Goal: Information Seeking & Learning: Learn about a topic

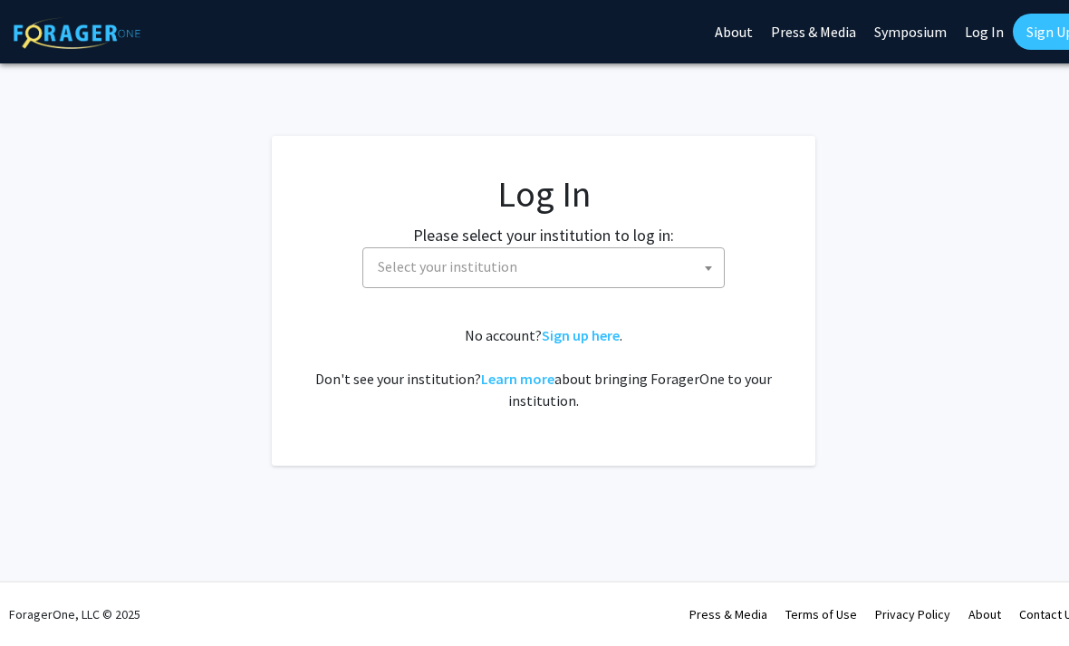
select select
click at [663, 271] on span "Select your institution" at bounding box center [547, 266] width 353 height 37
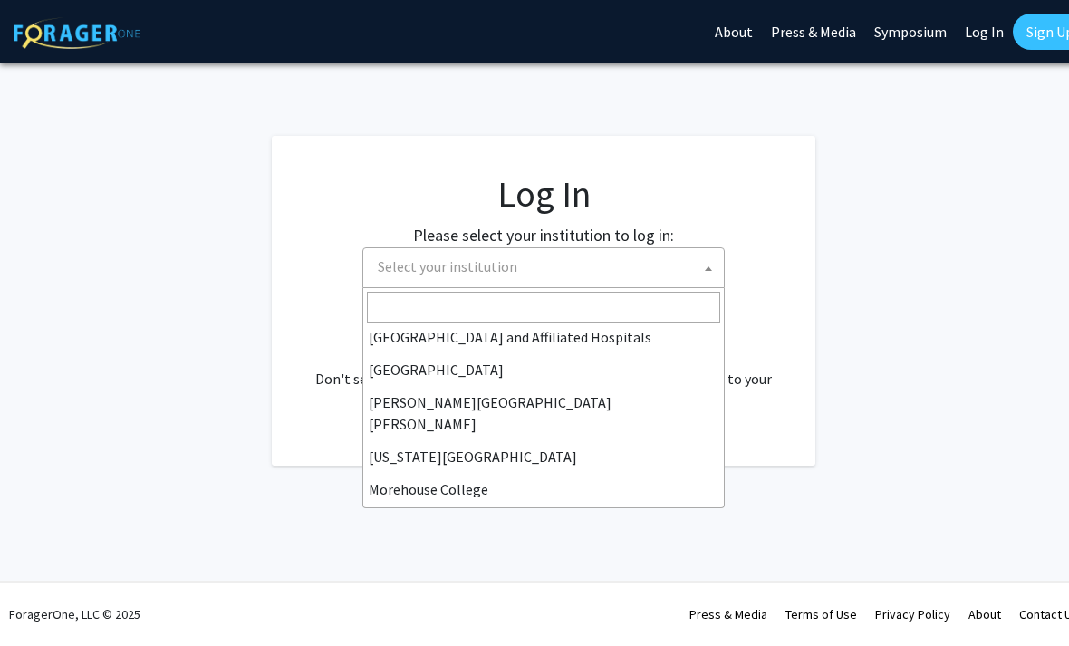
scroll to position [300, 0]
type input "Uh"
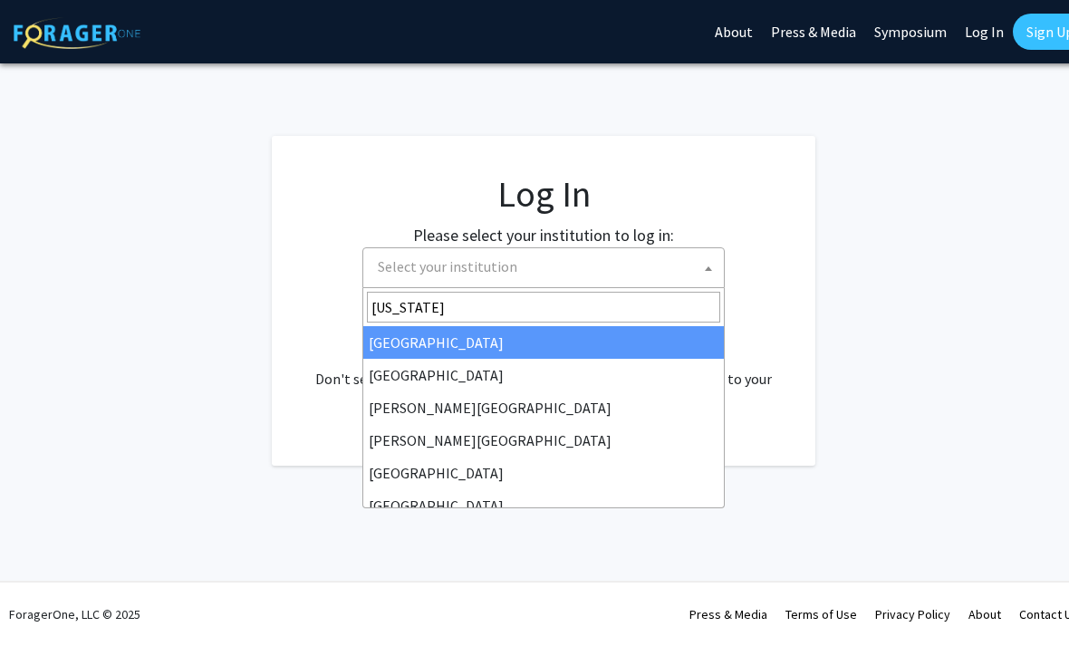
type input "[US_STATE]"
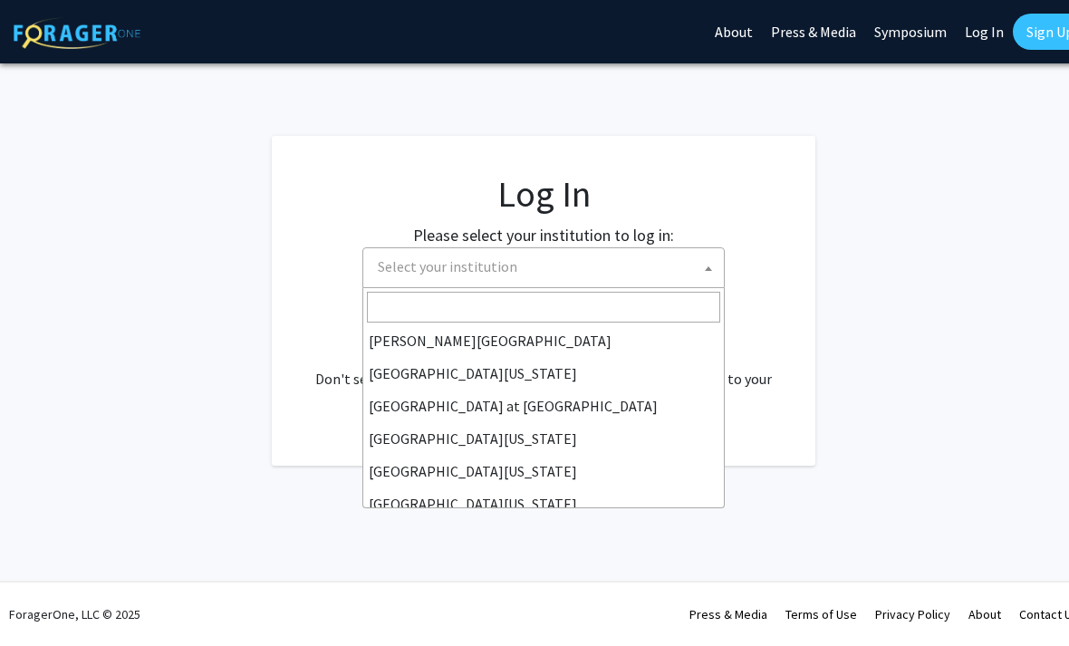
scroll to position [610, 0]
select select "18"
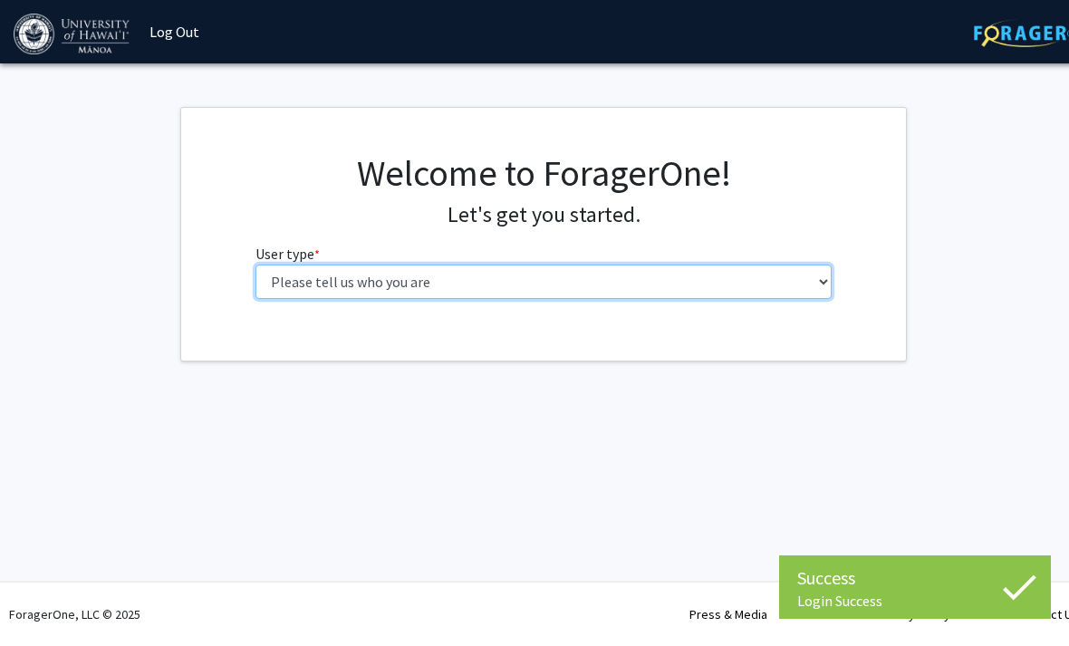
click at [787, 285] on select "Please tell us who you are Undergraduate Student Master's Student Doctoral Cand…" at bounding box center [544, 282] width 577 height 34
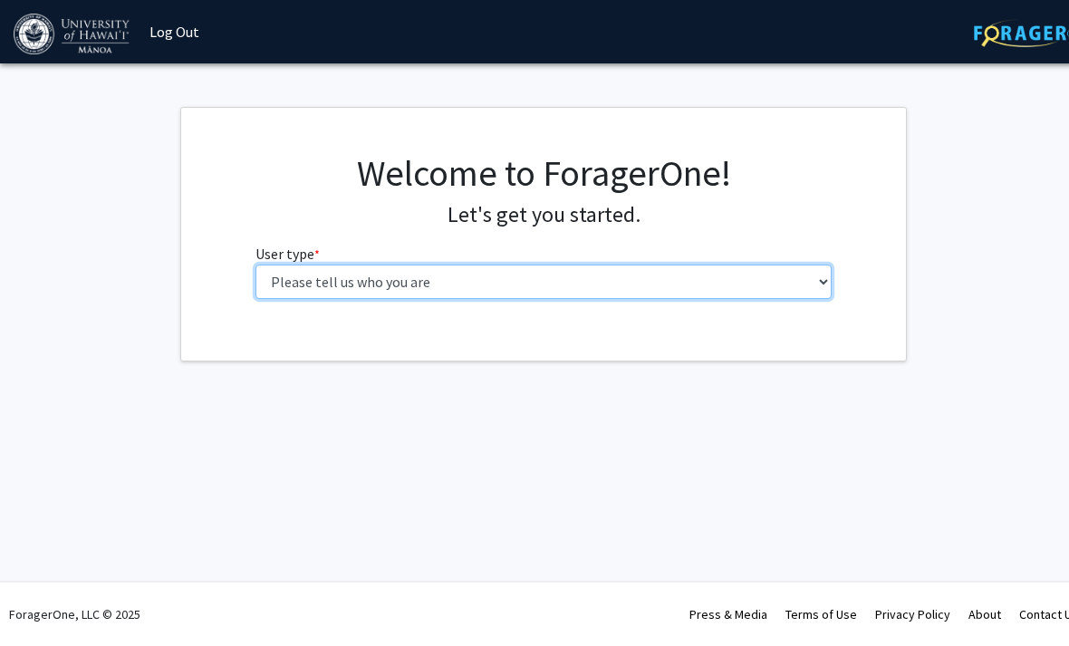
select select "1: undergrad"
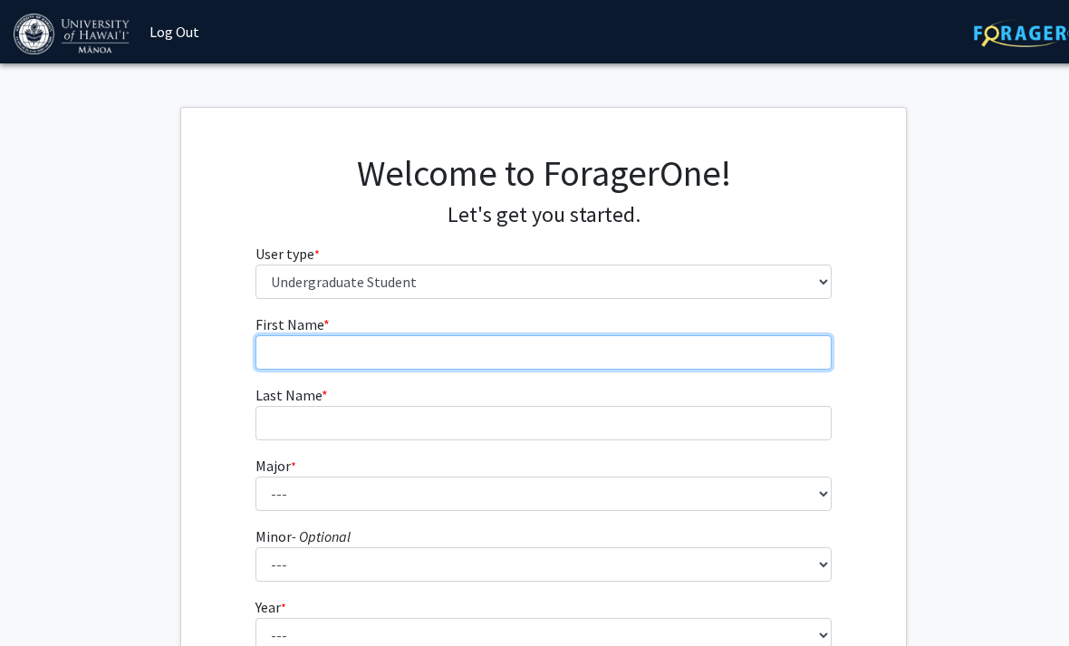
click at [412, 354] on input "First Name * required" at bounding box center [544, 352] width 577 height 34
type input "[PERSON_NAME]"
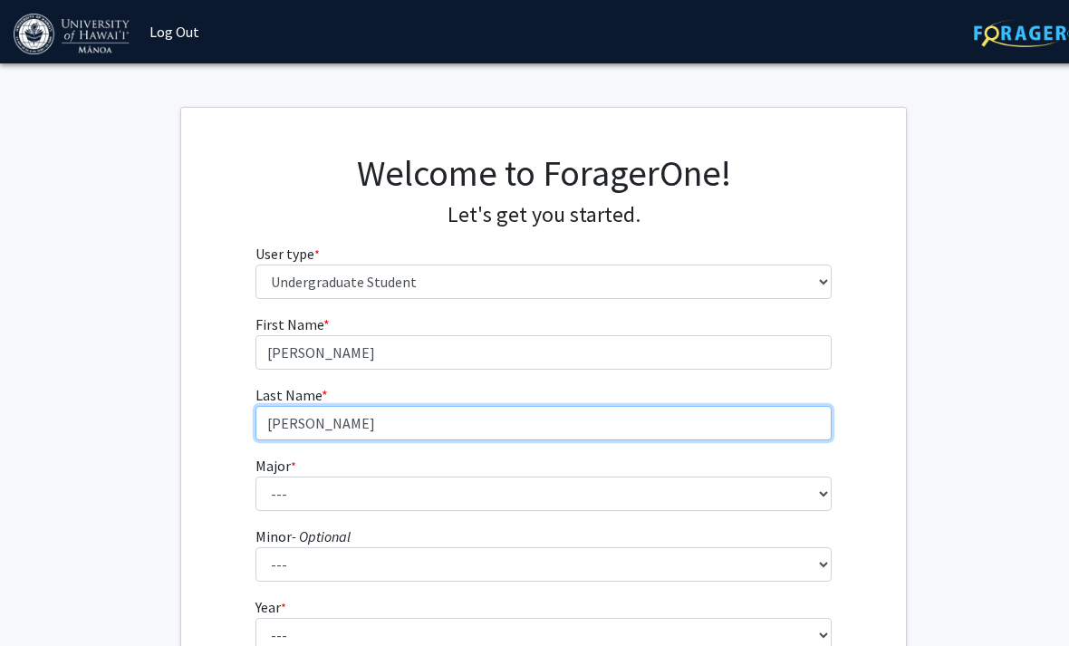
type input "[PERSON_NAME]"
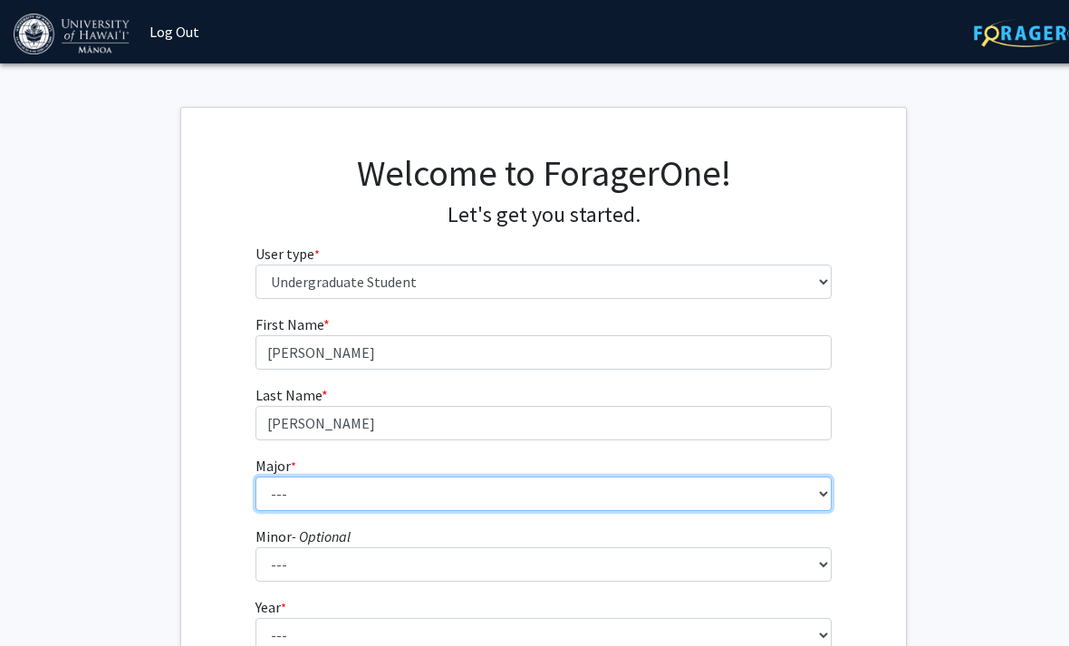
click at [343, 485] on select "--- Accounting American Studies Animal Sciences Anthropology Art Art History As…" at bounding box center [544, 494] width 577 height 34
select select "66: 1448"
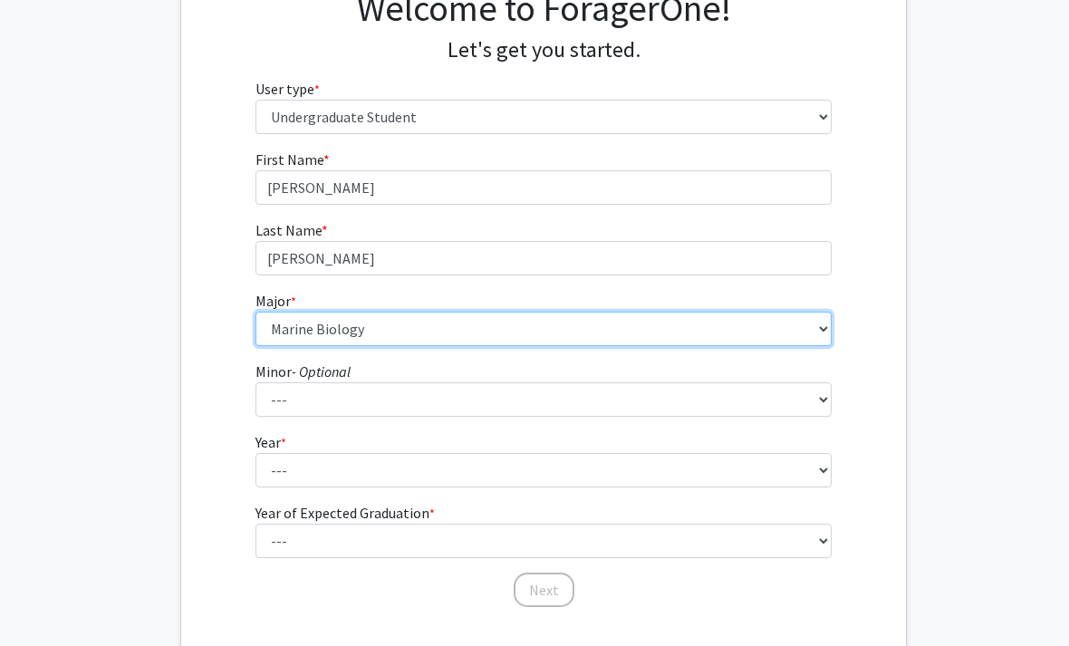
scroll to position [172, 0]
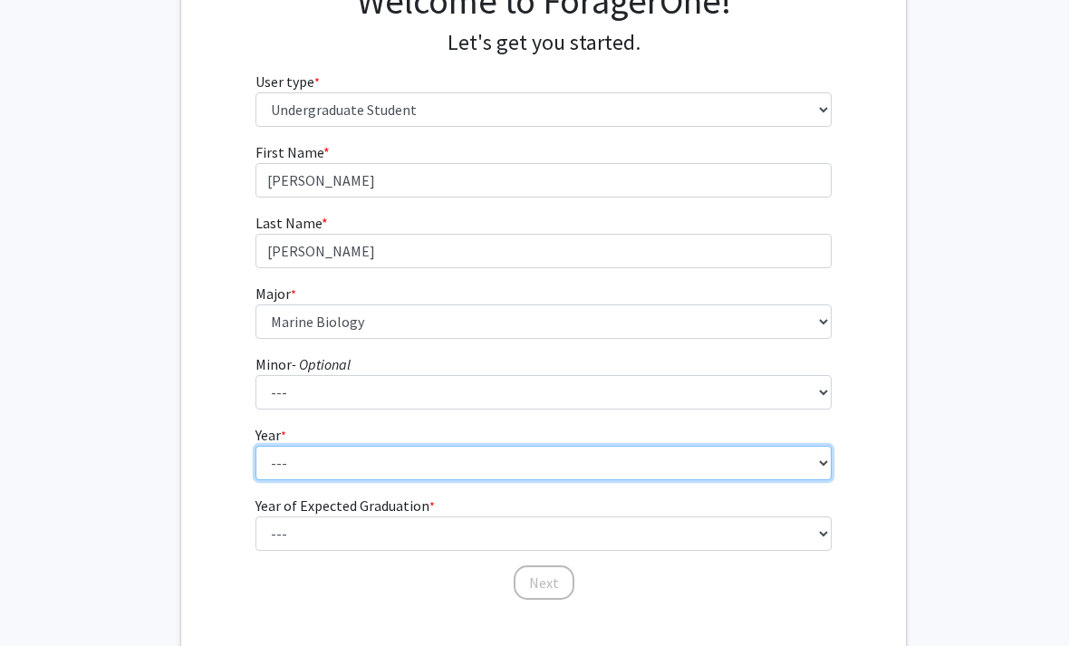
click at [370, 463] on select "--- First-year Sophomore Junior Senior Postbaccalaureate Certificate" at bounding box center [544, 463] width 577 height 34
select select "1: first-year"
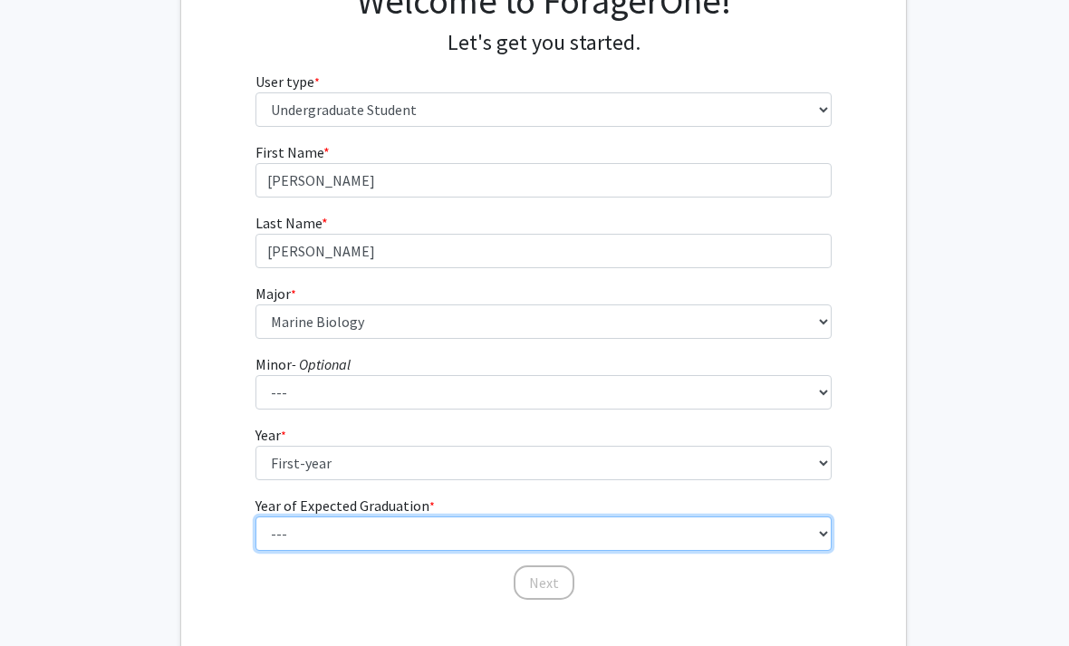
click at [343, 537] on select "--- 2025 2026 2027 2028 2029 2030 2031 2032 2033 2034" at bounding box center [544, 534] width 577 height 34
select select "5: 2029"
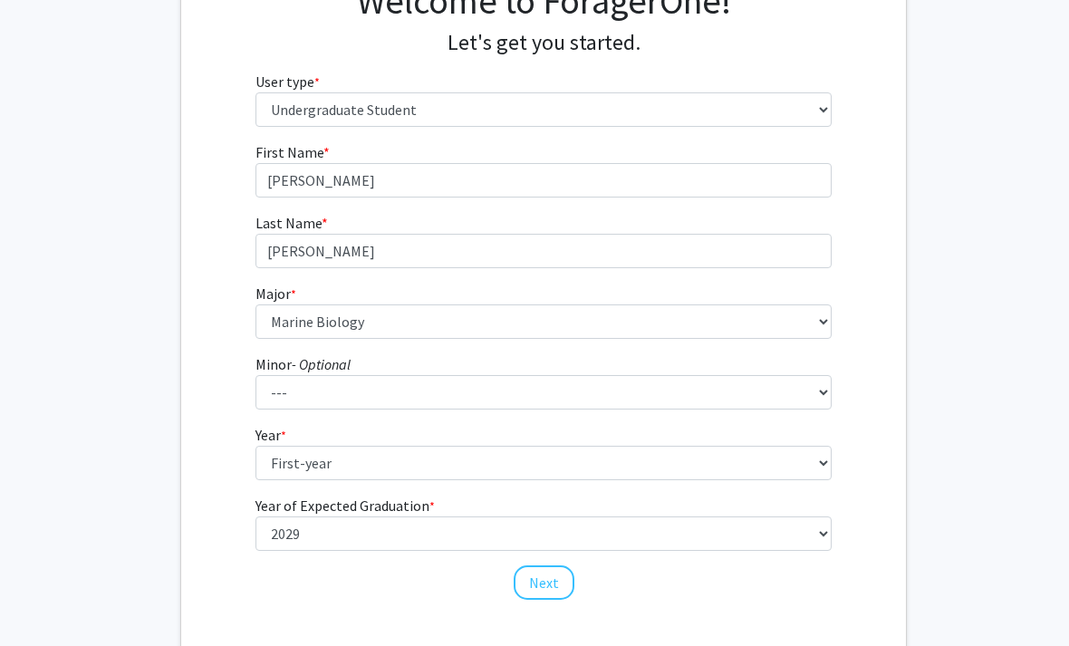
click at [539, 586] on button "Next" at bounding box center [544, 582] width 61 height 34
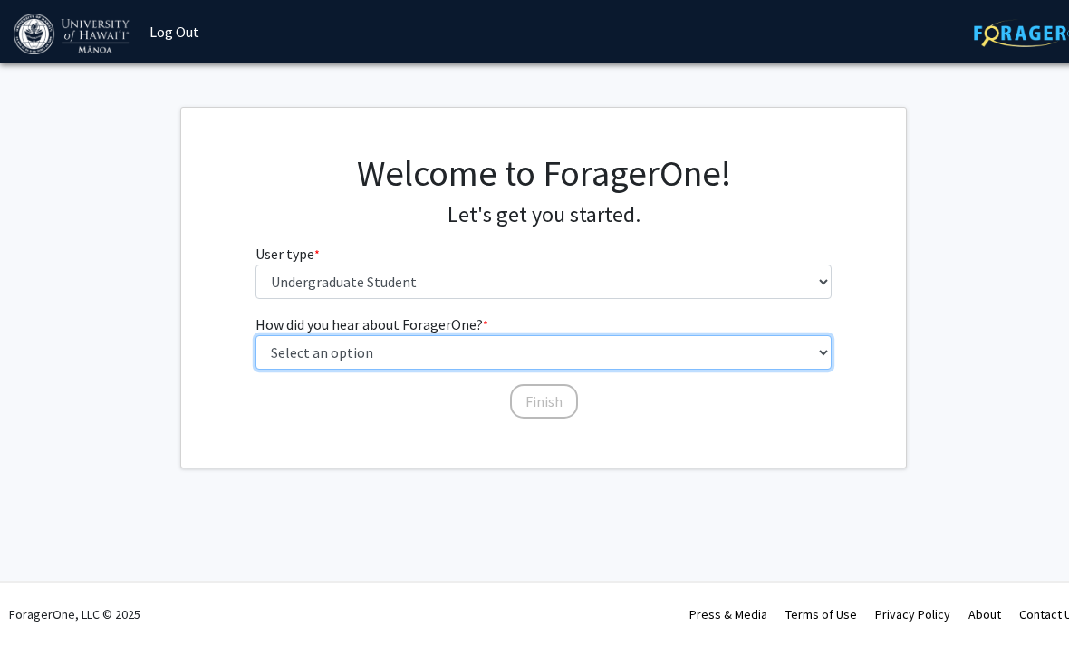
click at [593, 346] on select "Select an option Peer/student recommendation Faculty/staff recommendation Unive…" at bounding box center [544, 352] width 577 height 34
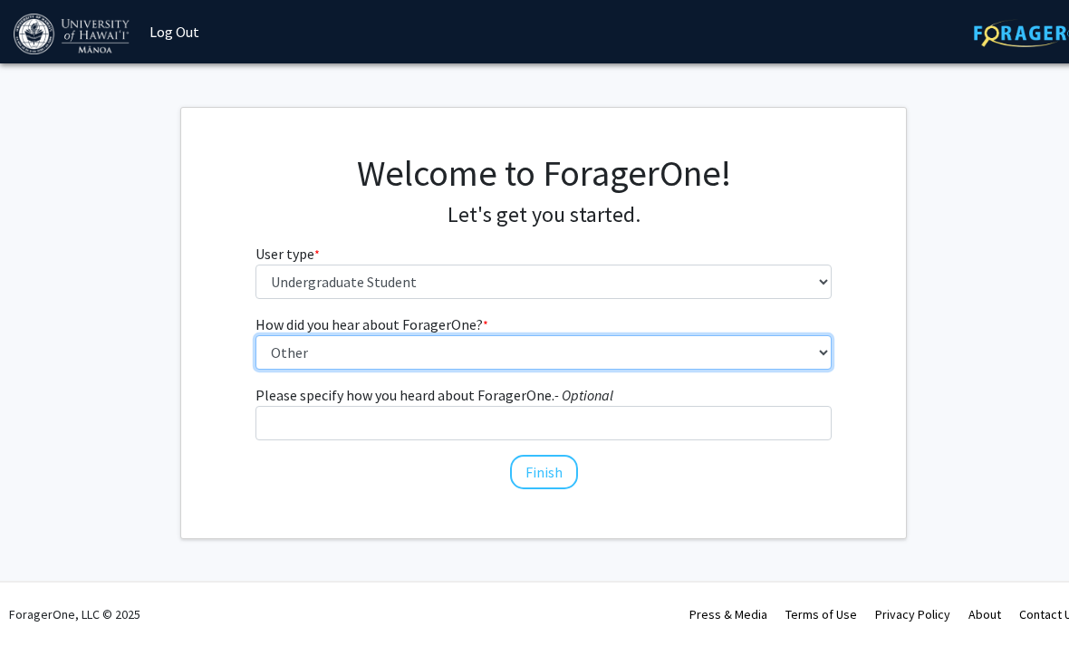
click at [549, 349] on select "Select an option Peer/student recommendation Faculty/staff recommendation Unive…" at bounding box center [544, 352] width 577 height 34
select select "4: university_email"
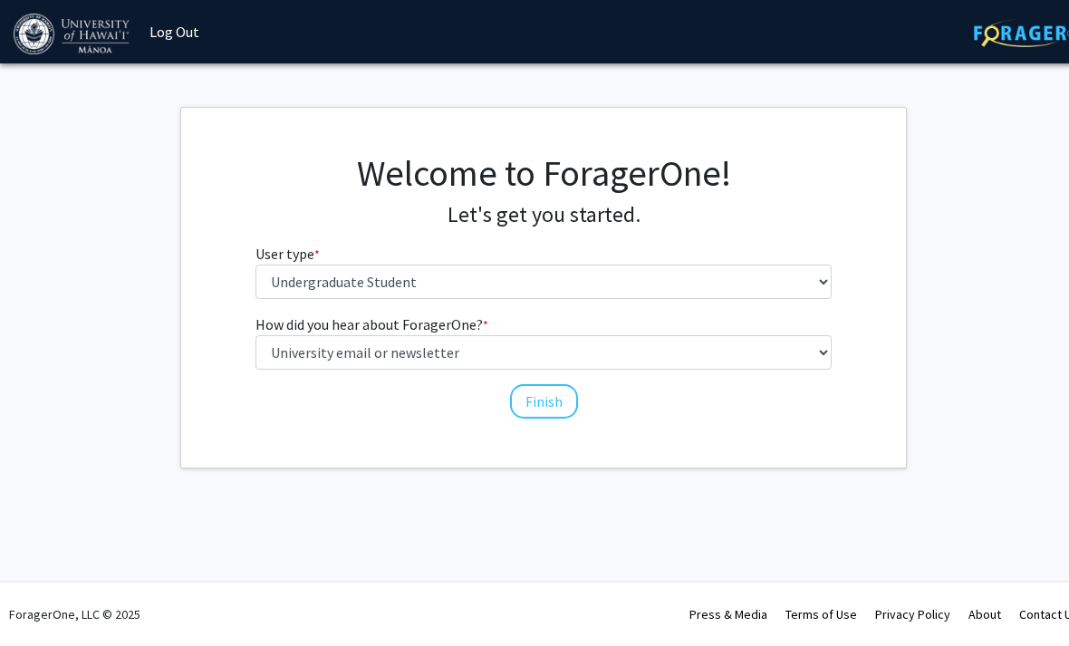
click at [557, 394] on button "Finish" at bounding box center [544, 401] width 68 height 34
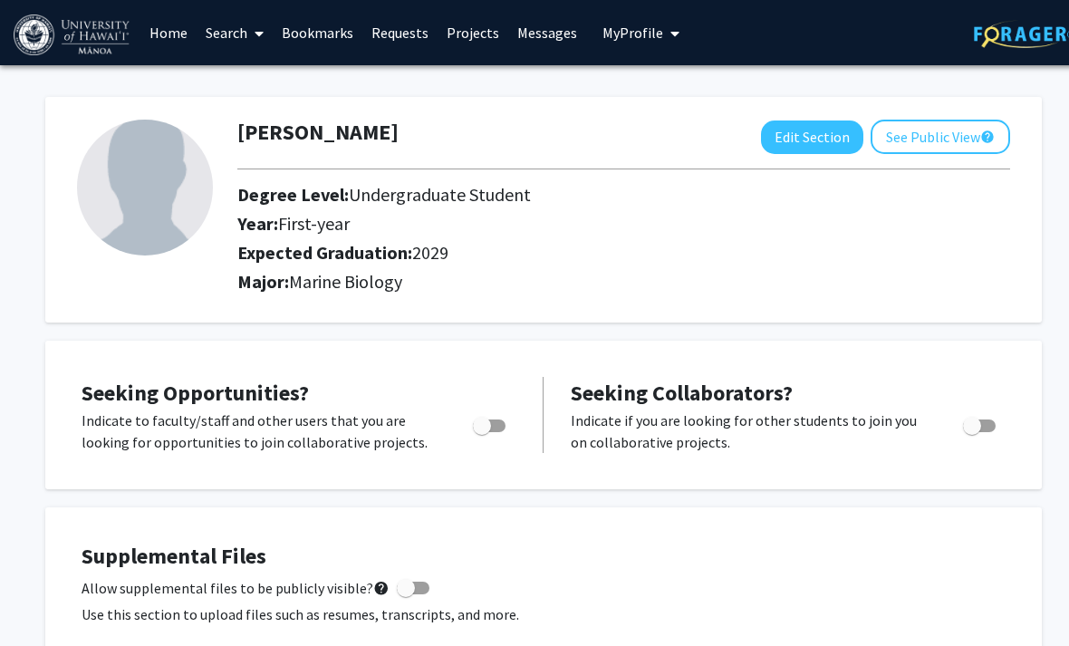
click at [492, 423] on span "Toggle" at bounding box center [489, 426] width 33 height 13
click at [482, 432] on input "Are you actively seeking opportunities?" at bounding box center [481, 432] width 1 height 1
checkbox input "true"
click at [823, 140] on button "Edit Section" at bounding box center [812, 138] width 102 height 34
select select "first-year"
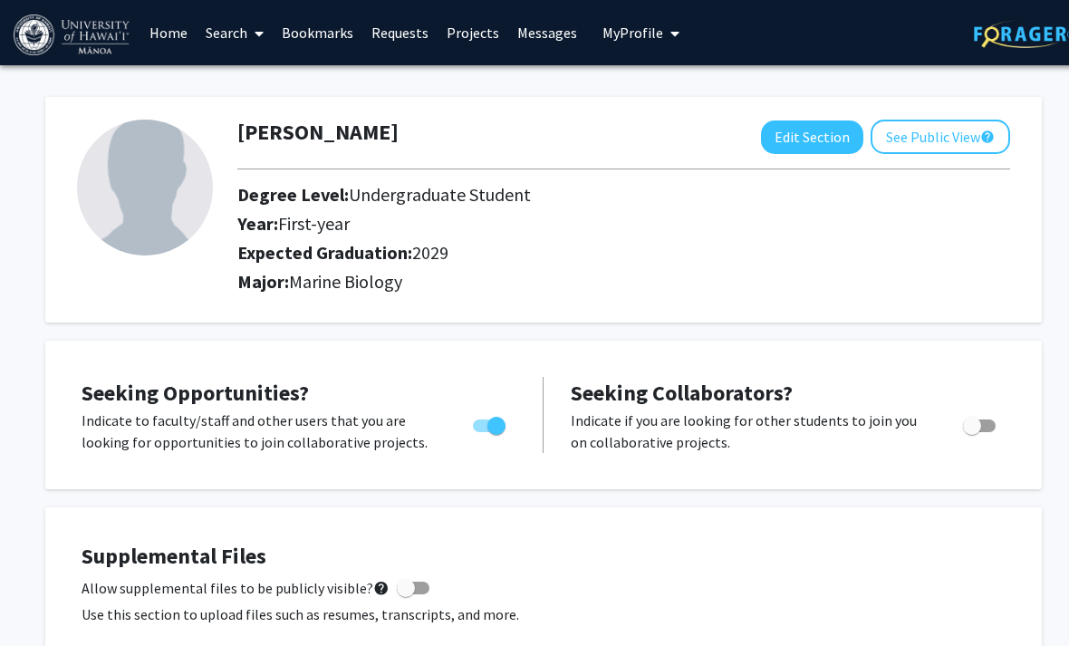
select select "2029"
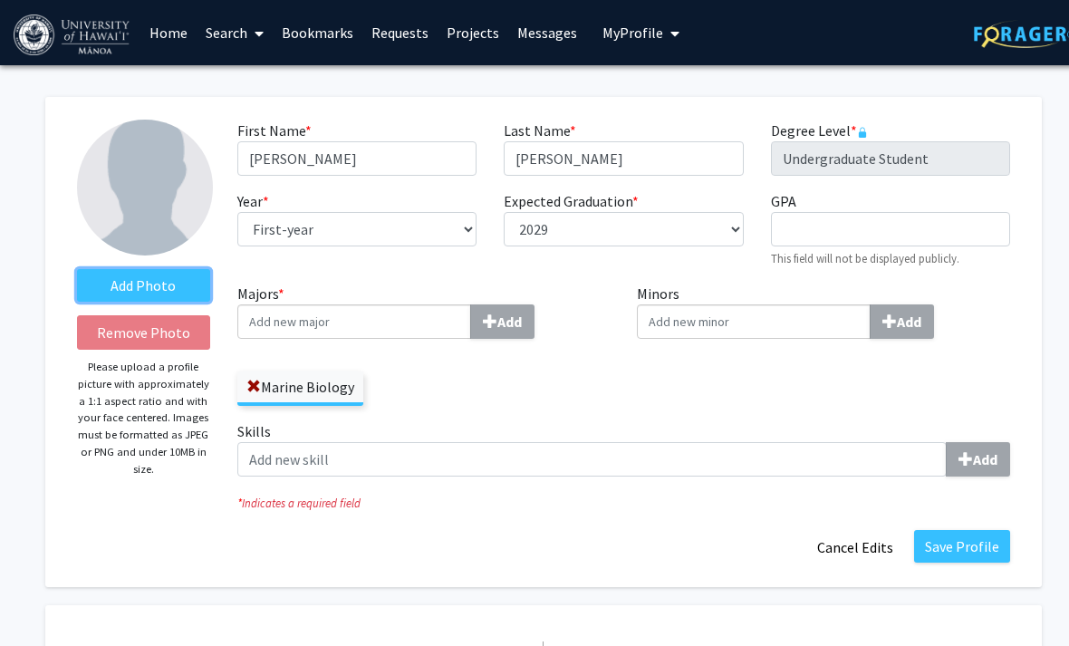
click at [195, 292] on label "Add Photo" at bounding box center [143, 285] width 133 height 33
click at [0, 0] on input "Add Photo" at bounding box center [0, 0] width 0 height 0
click at [945, 542] on button "Save Profile" at bounding box center [962, 546] width 96 height 33
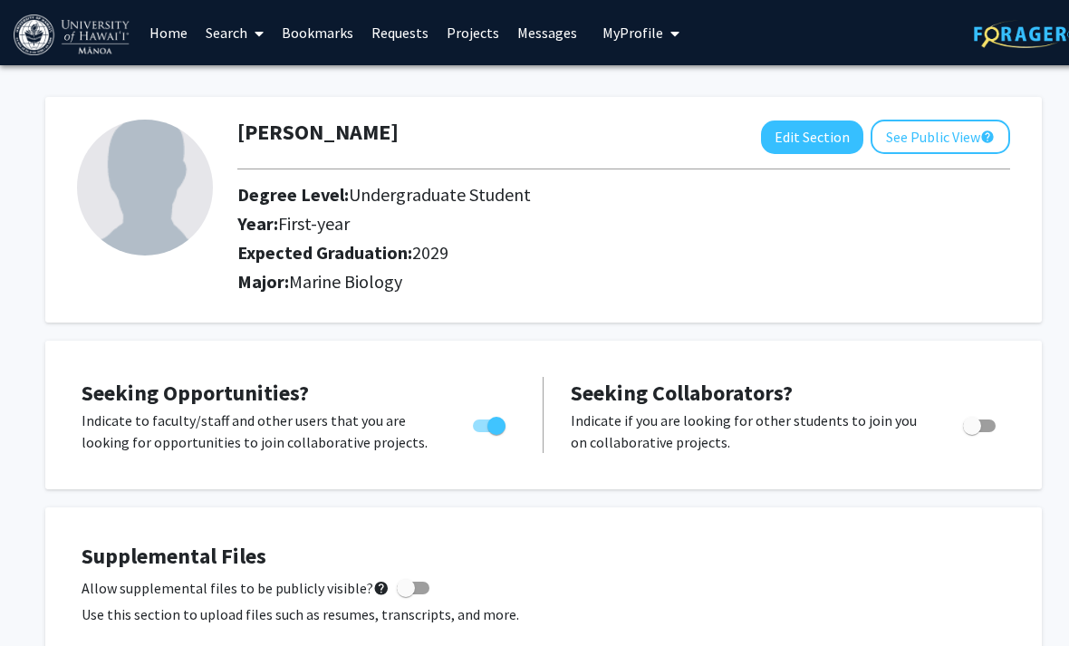
click at [234, 48] on link "Search" at bounding box center [235, 32] width 76 height 63
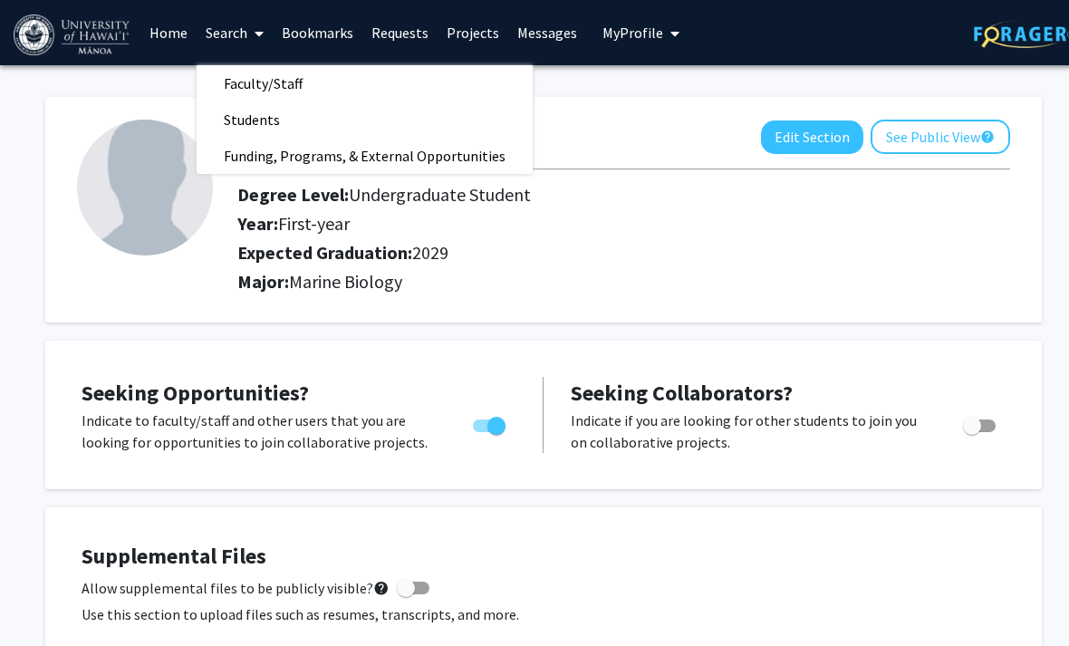
click at [299, 85] on span "Faculty/Staff" at bounding box center [263, 83] width 133 height 36
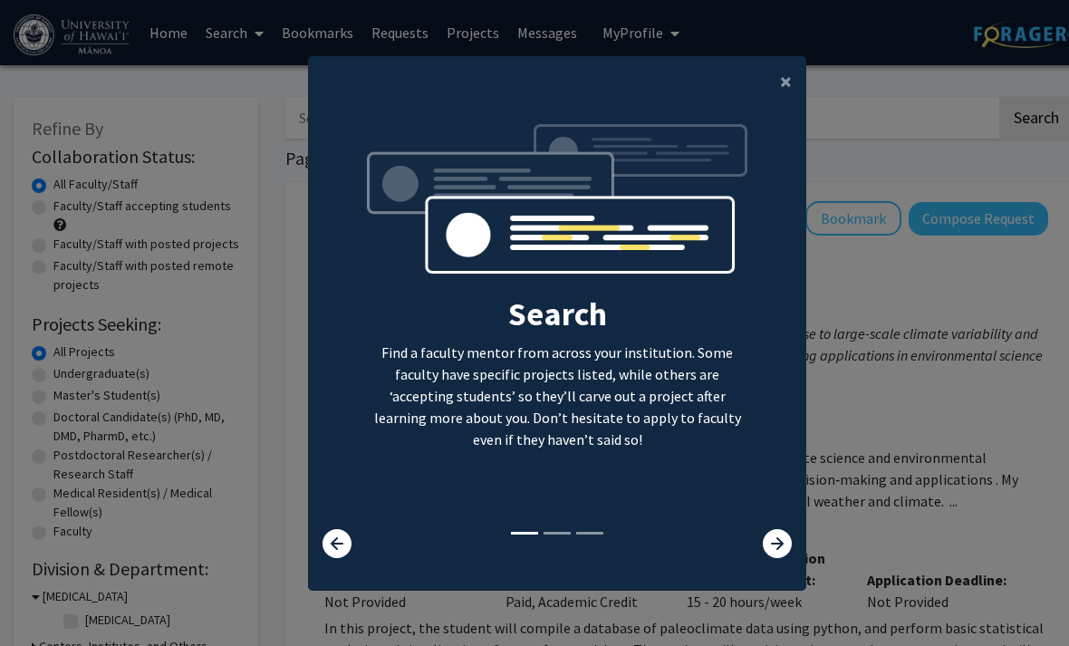
click at [771, 558] on icon at bounding box center [777, 543] width 29 height 29
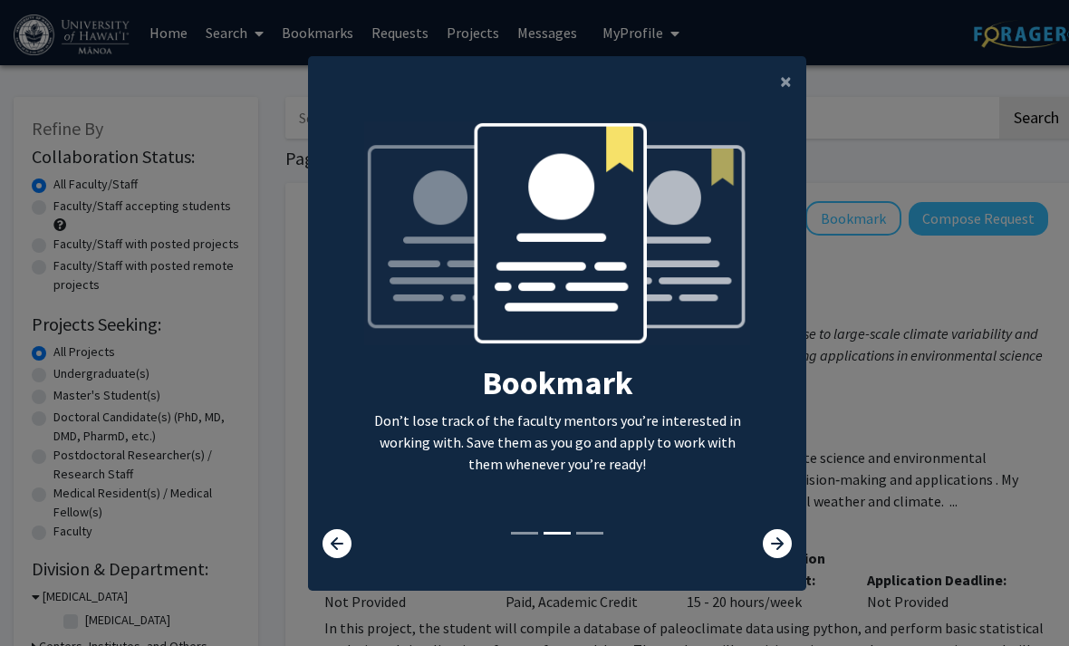
click at [773, 558] on icon at bounding box center [777, 543] width 29 height 29
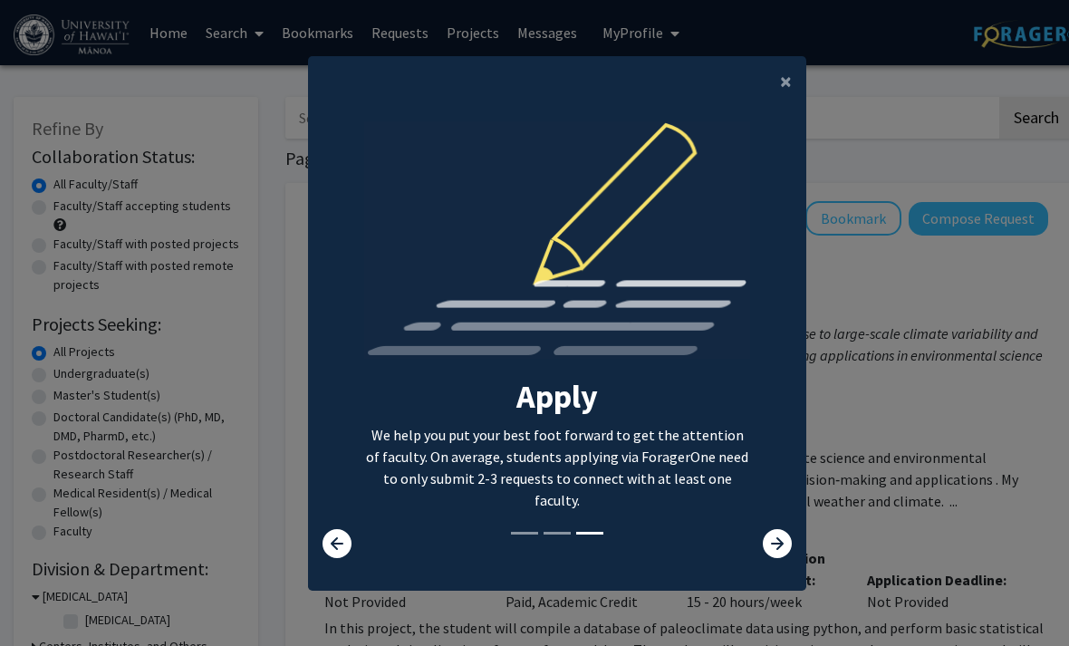
click at [776, 558] on icon at bounding box center [777, 543] width 29 height 29
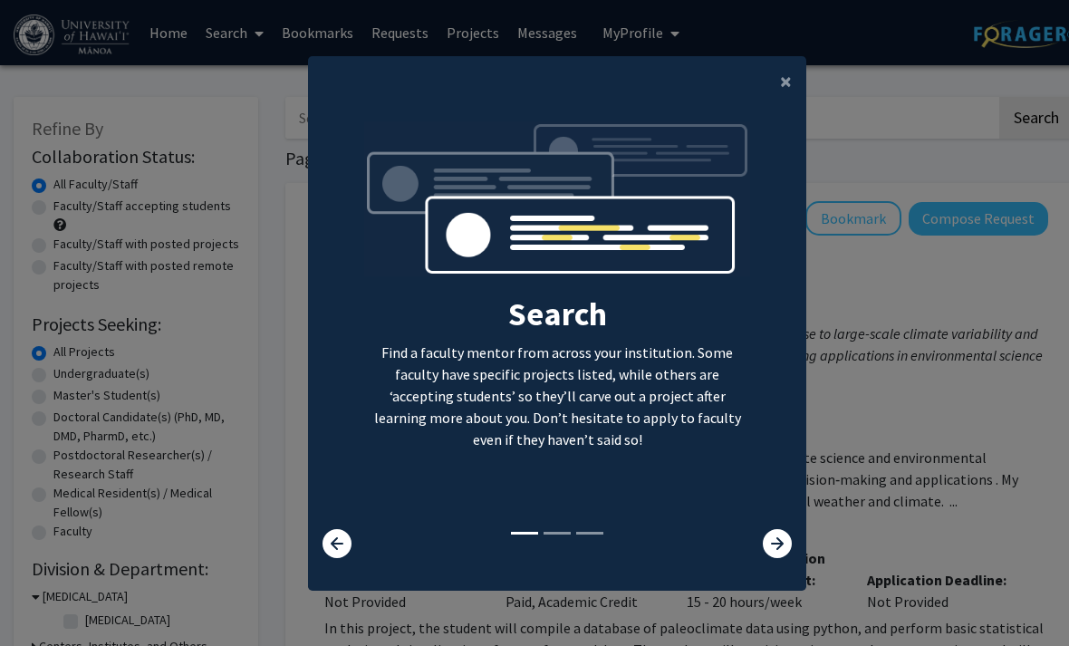
click at [775, 107] on button "×" at bounding box center [786, 81] width 41 height 51
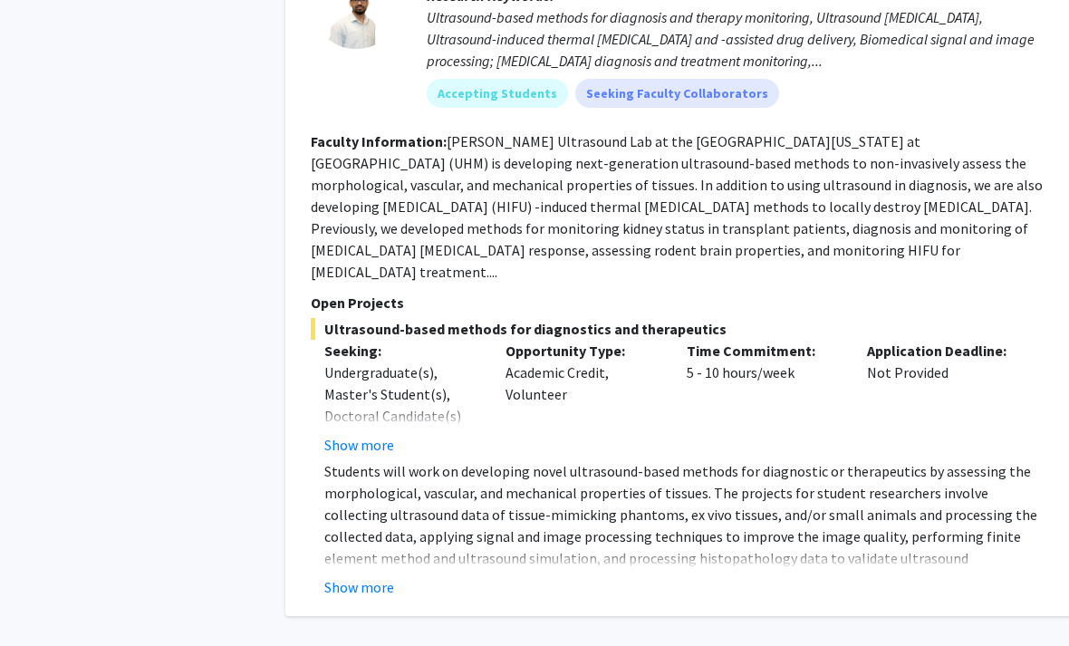
scroll to position [10858, 0]
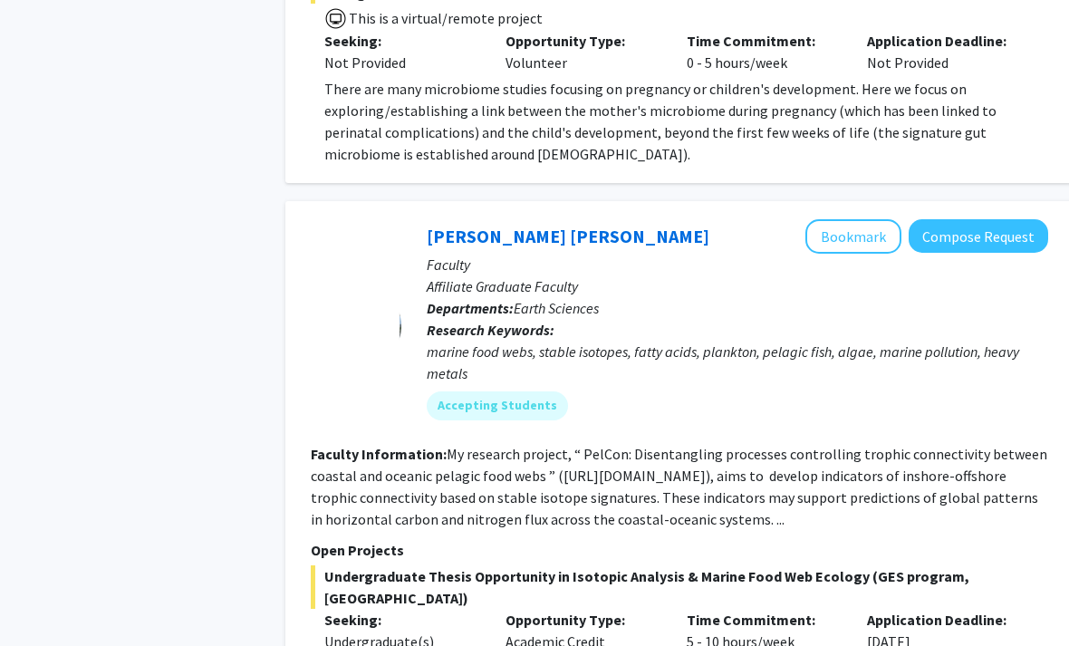
scroll to position [1731, 0]
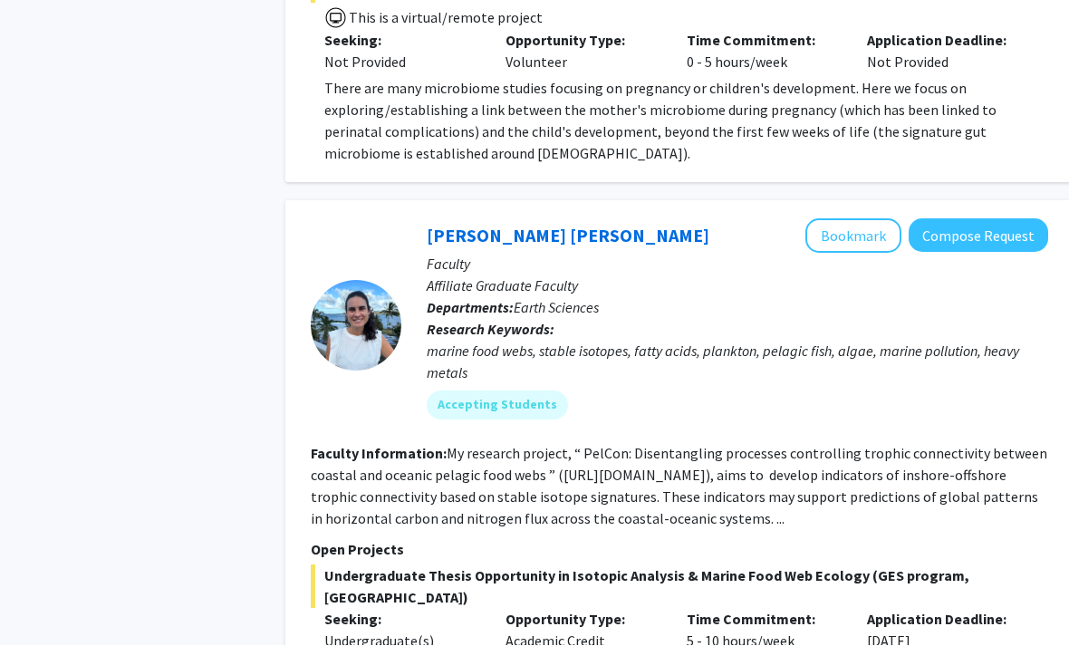
click at [867, 219] on button "Bookmark" at bounding box center [854, 236] width 96 height 34
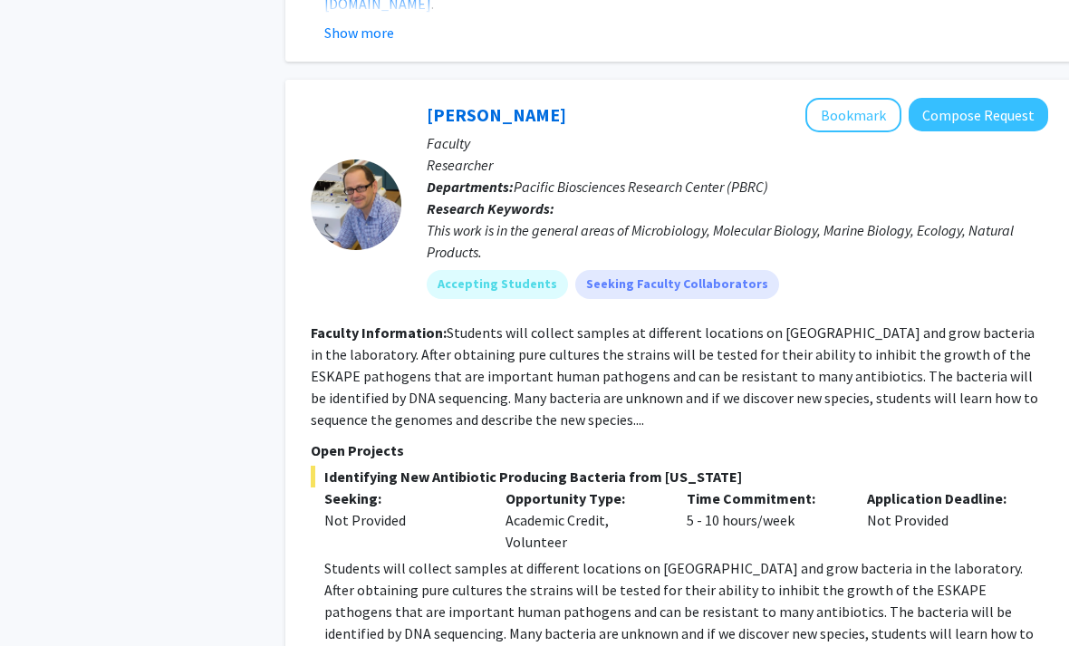
scroll to position [4241, 0]
click at [853, 99] on button "Bookmark" at bounding box center [854, 116] width 96 height 34
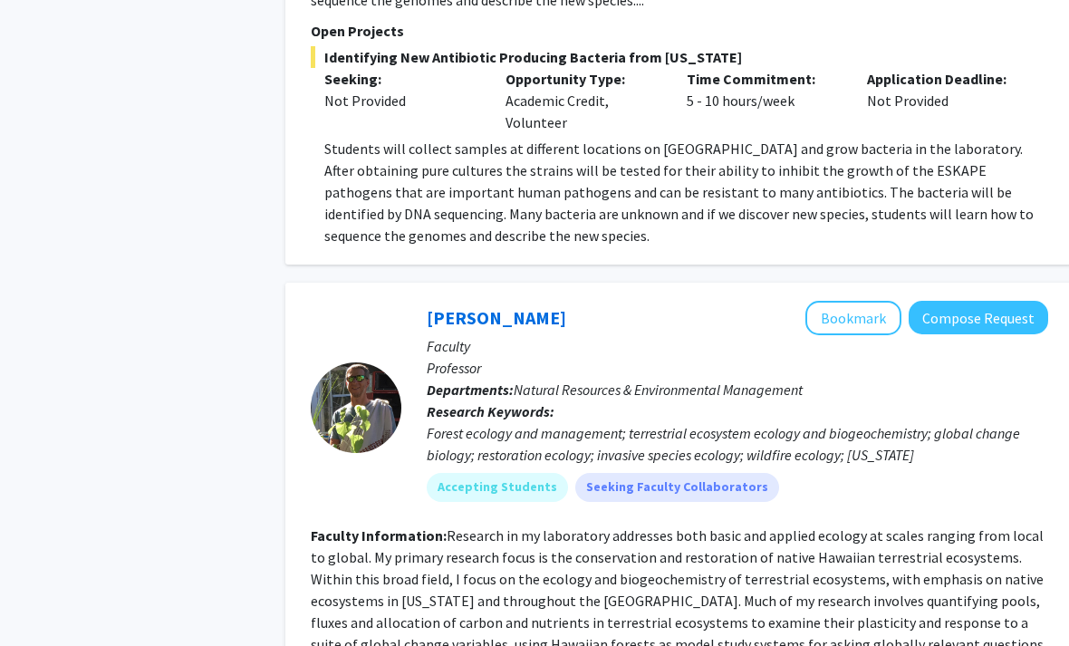
scroll to position [4663, 0]
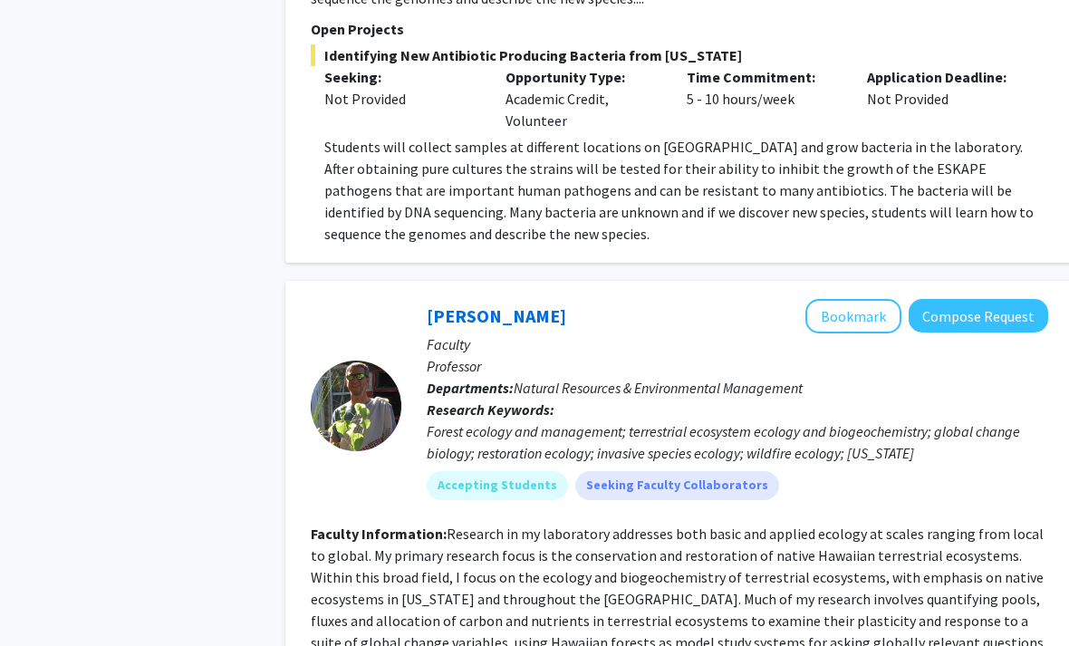
click at [661, 420] on div "Forest ecology and management; terrestrial ecosystem ecology and biogeochemistr…" at bounding box center [738, 441] width 622 height 43
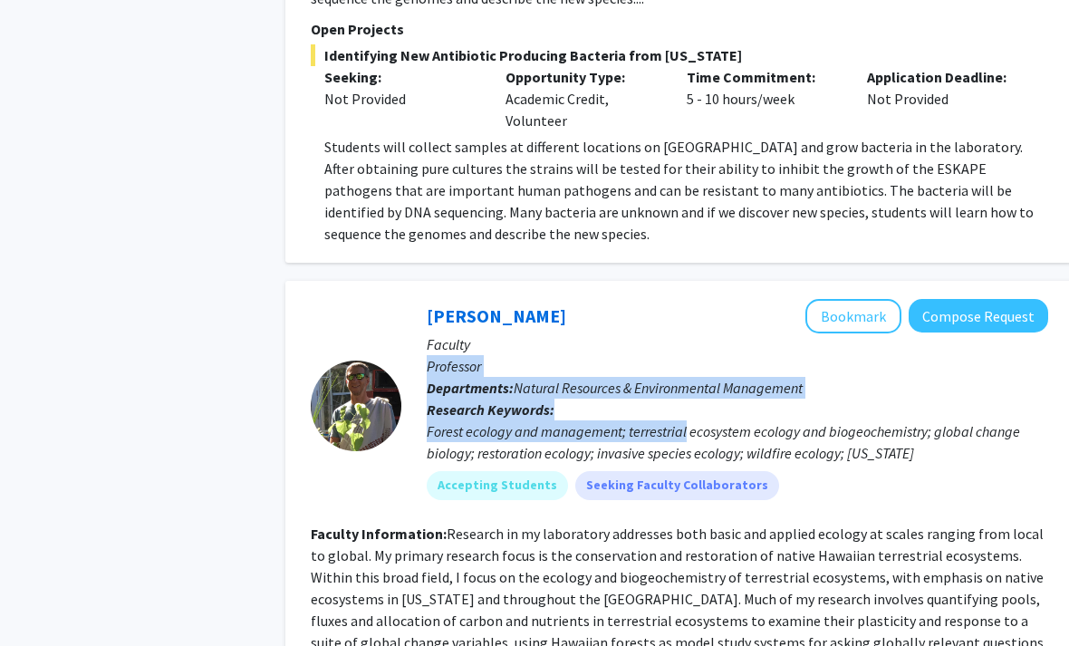
click at [614, 281] on div "[PERSON_NAME] Bookmark Compose Request Faculty Professor Departments: Natural R…" at bounding box center [679, 619] width 788 height 677
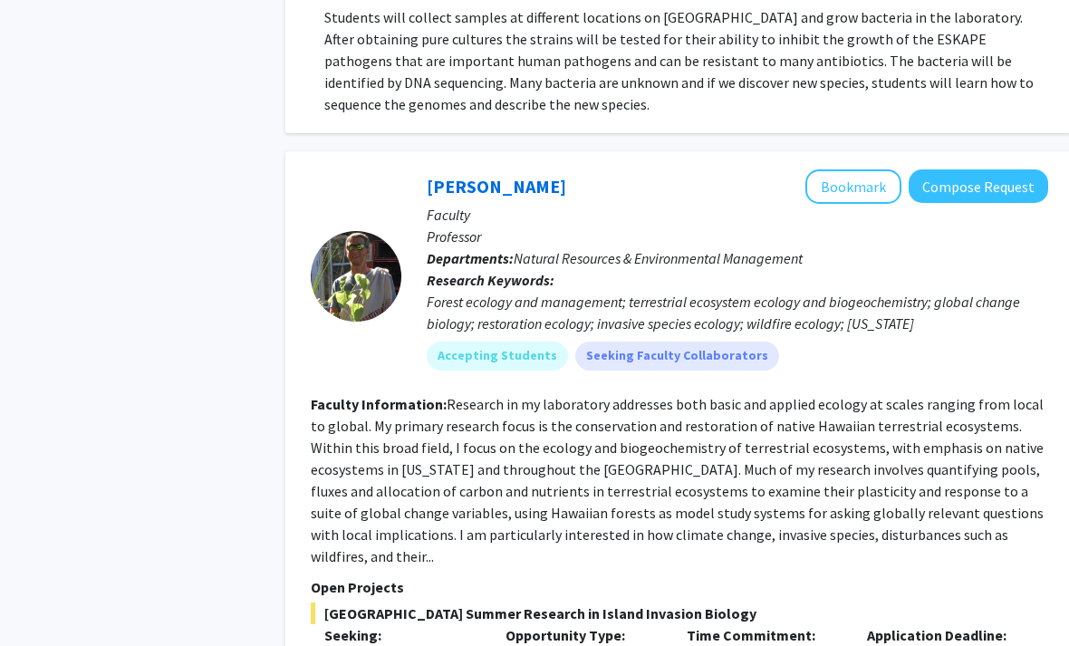
scroll to position [4795, 0]
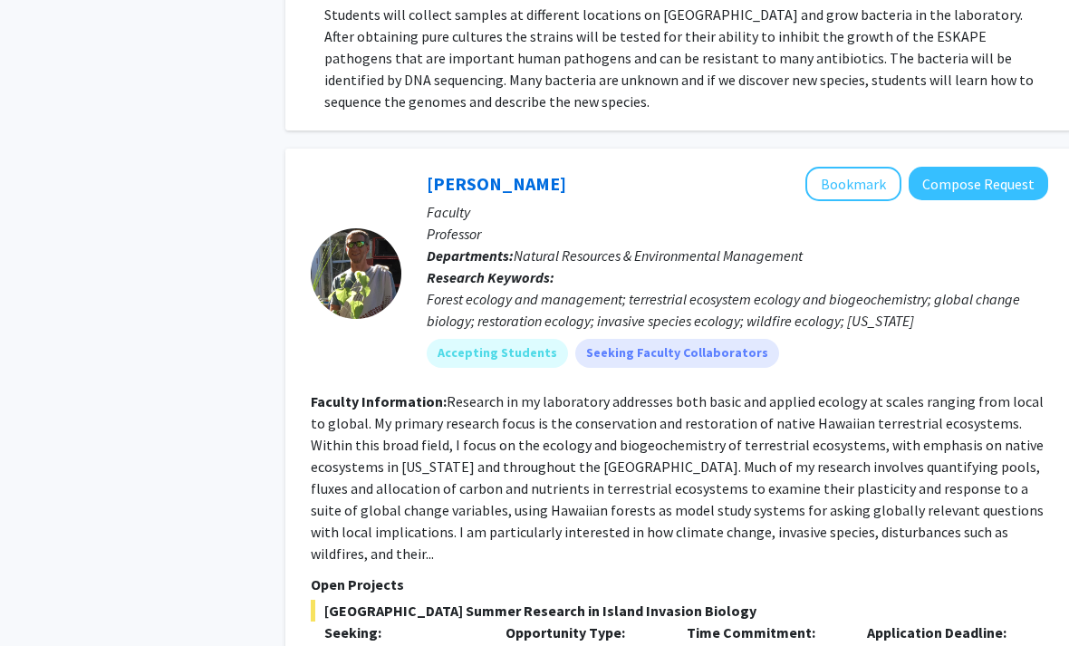
click at [881, 168] on button "Bookmark" at bounding box center [854, 185] width 96 height 34
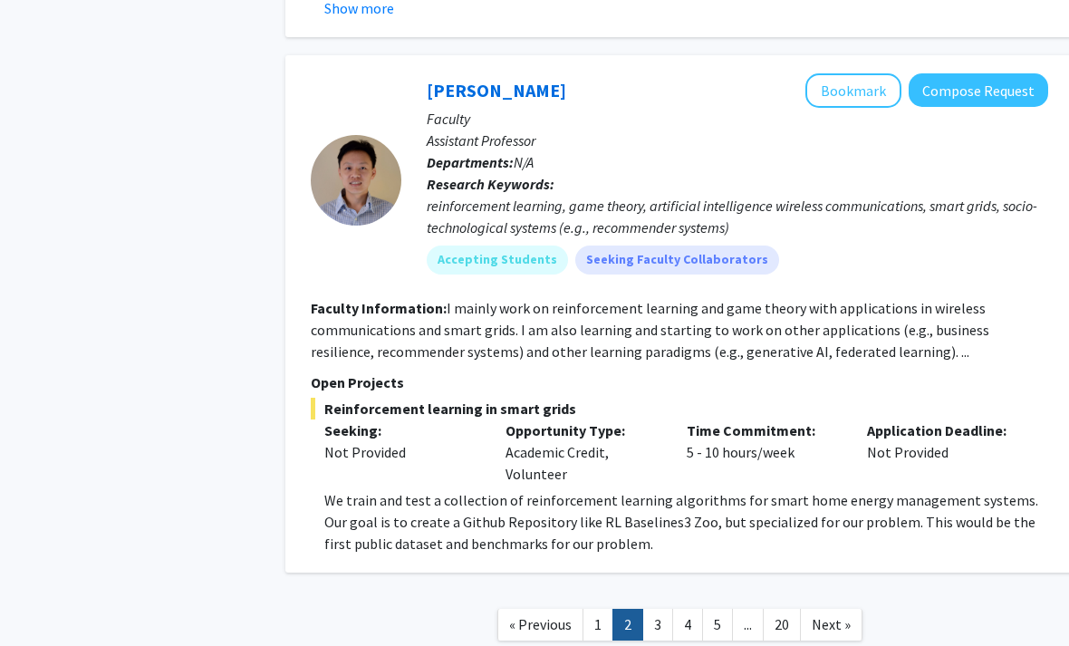
scroll to position [5583, 0]
click at [662, 610] on link "3" at bounding box center [658, 626] width 31 height 32
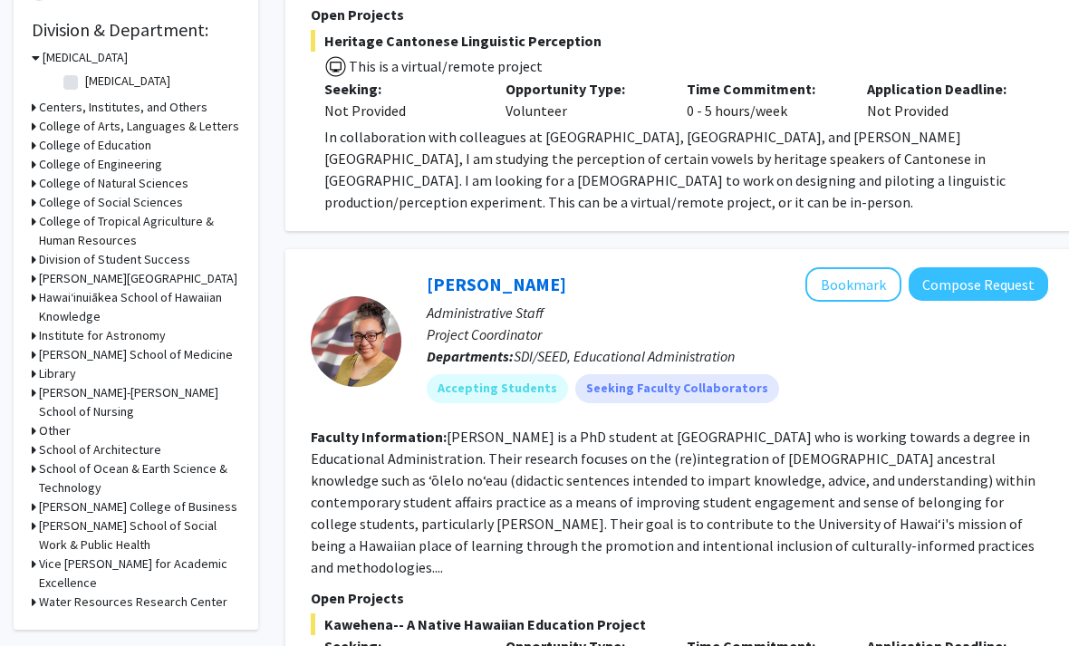
scroll to position [540, 0]
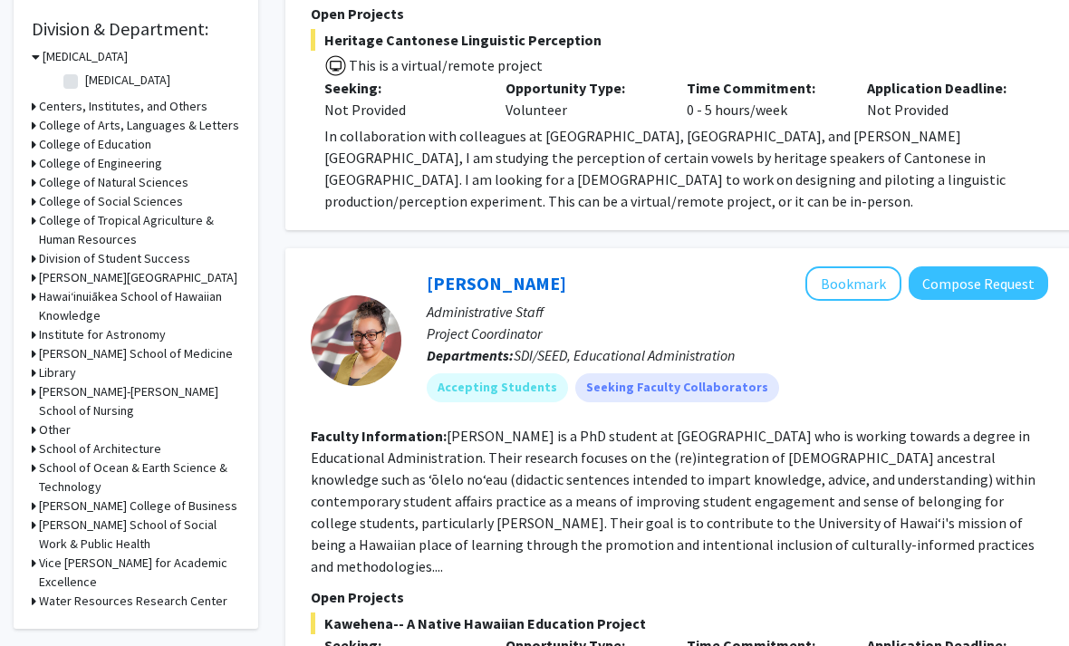
click at [871, 266] on button "Bookmark" at bounding box center [854, 283] width 96 height 34
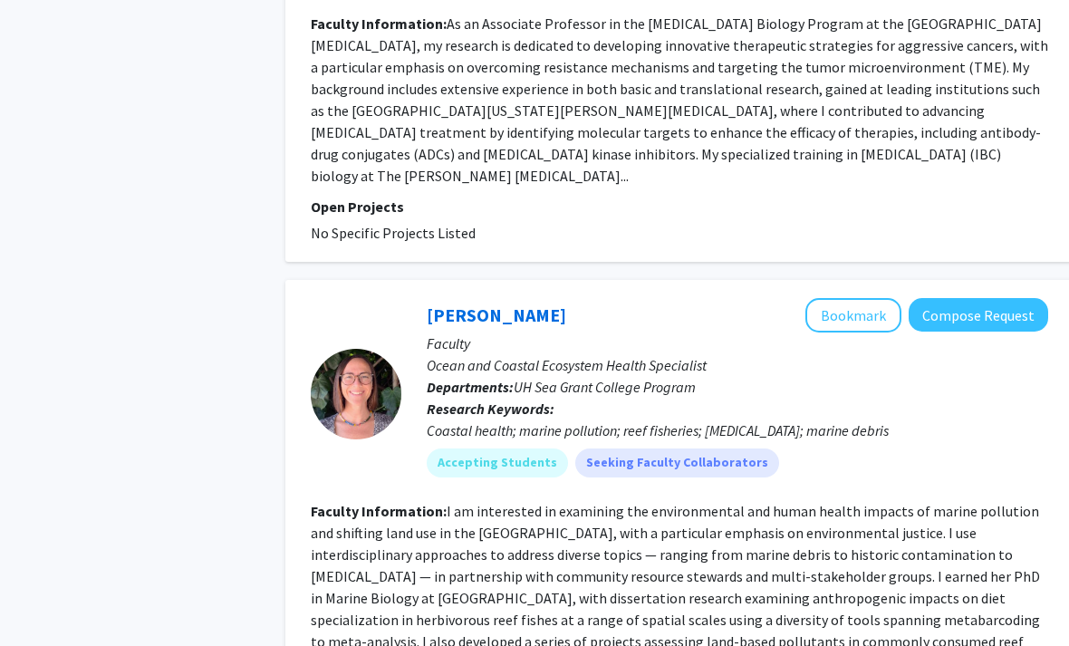
scroll to position [1889, 0]
click at [875, 298] on button "Bookmark" at bounding box center [854, 315] width 96 height 34
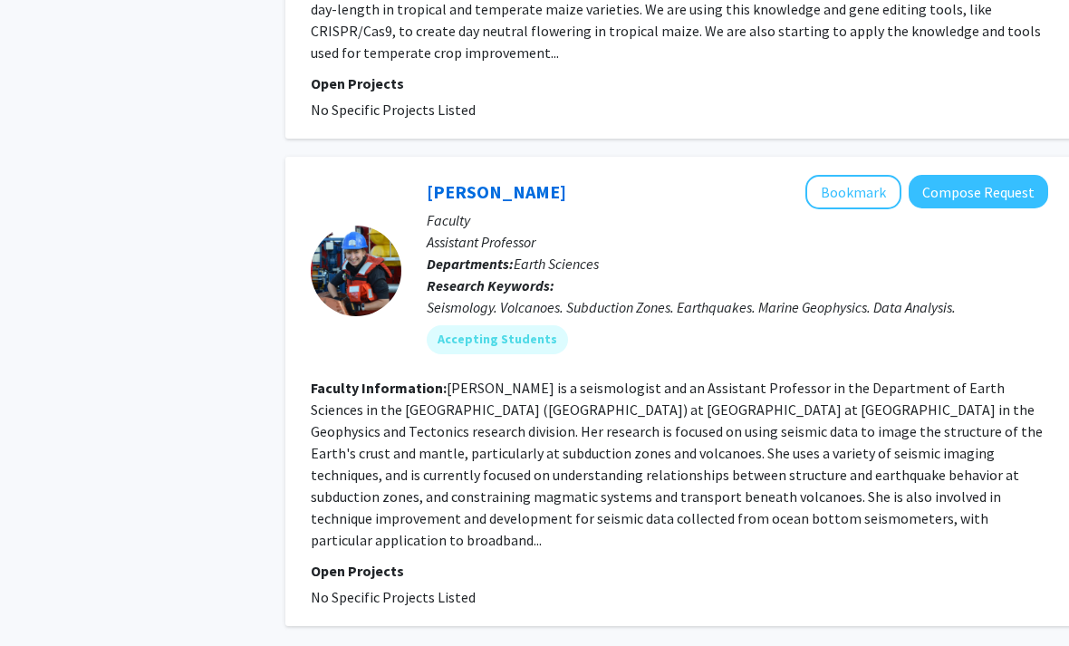
scroll to position [4480, 0]
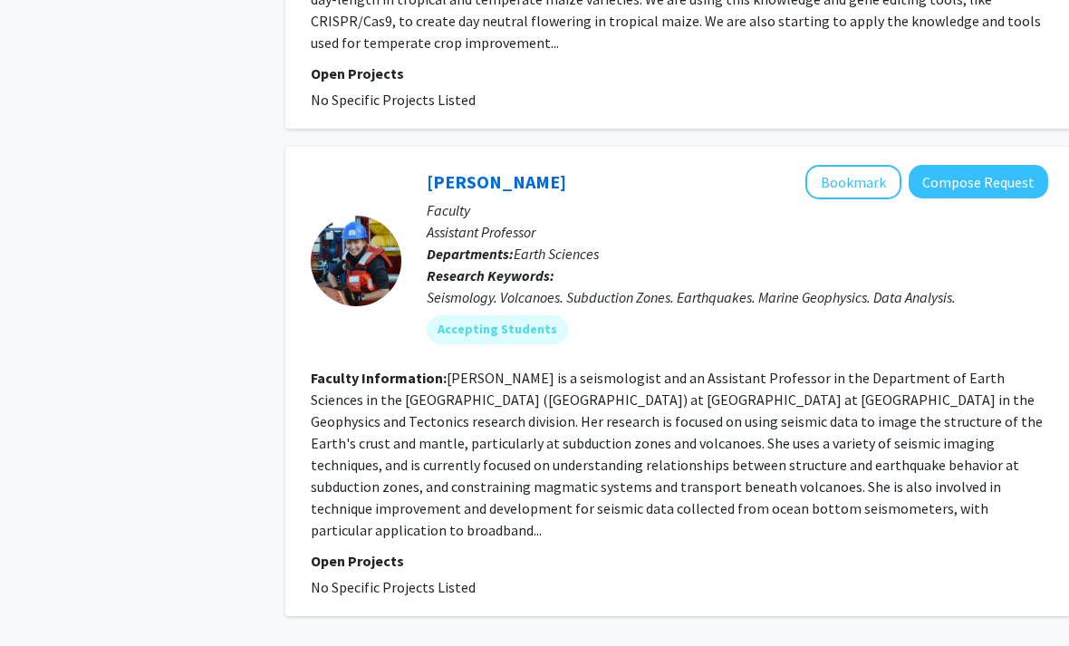
click at [864, 166] on button "Bookmark" at bounding box center [854, 183] width 96 height 34
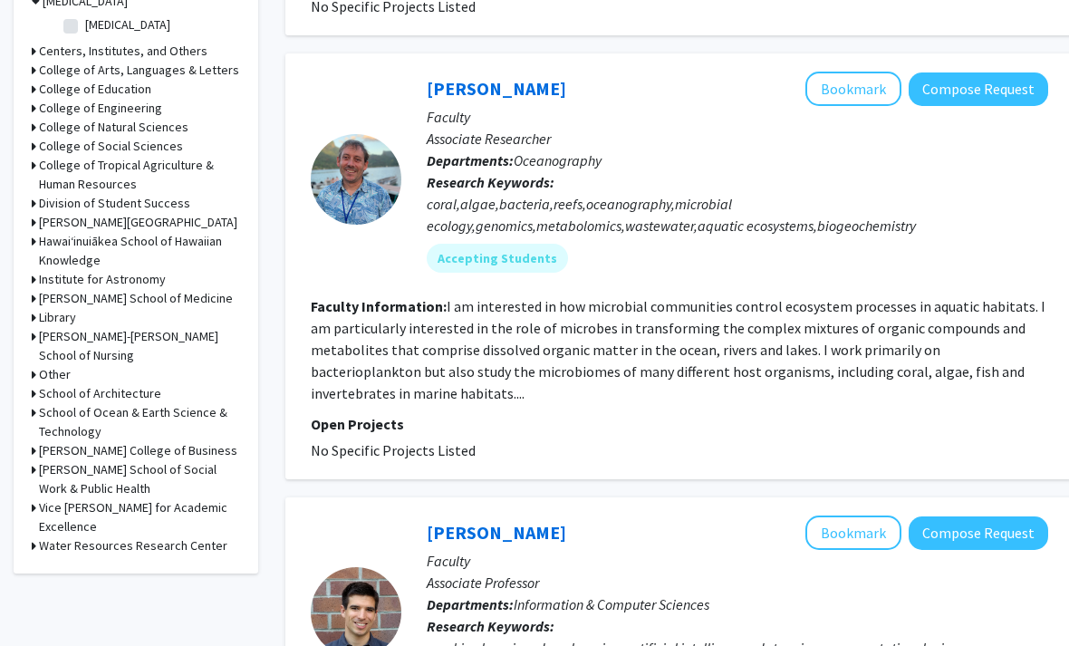
scroll to position [594, 0]
click at [874, 92] on button "Bookmark" at bounding box center [854, 89] width 96 height 34
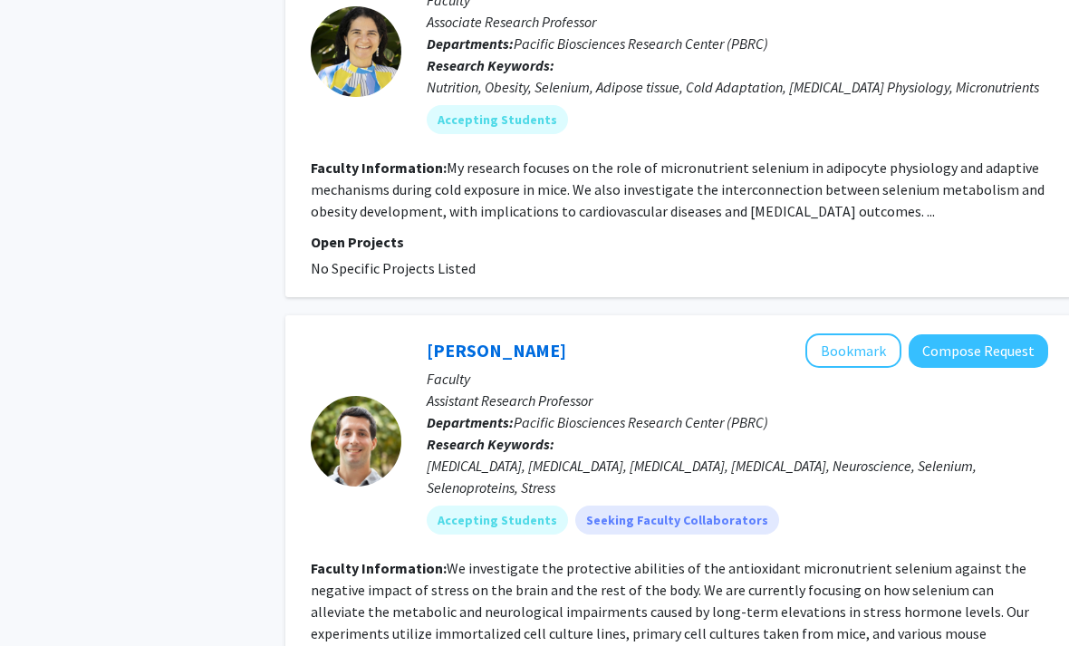
scroll to position [3224, 0]
click at [870, 333] on button "Bookmark" at bounding box center [854, 350] width 96 height 34
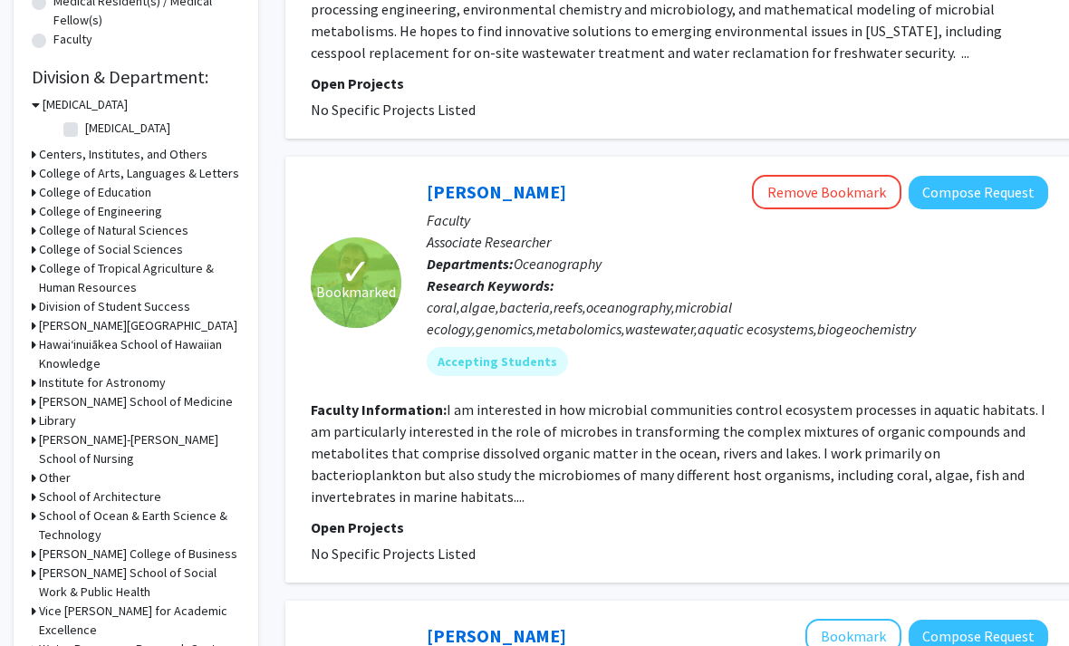
scroll to position [492, 0]
click at [166, 234] on h3 "College of Natural Sciences" at bounding box center [114, 230] width 150 height 19
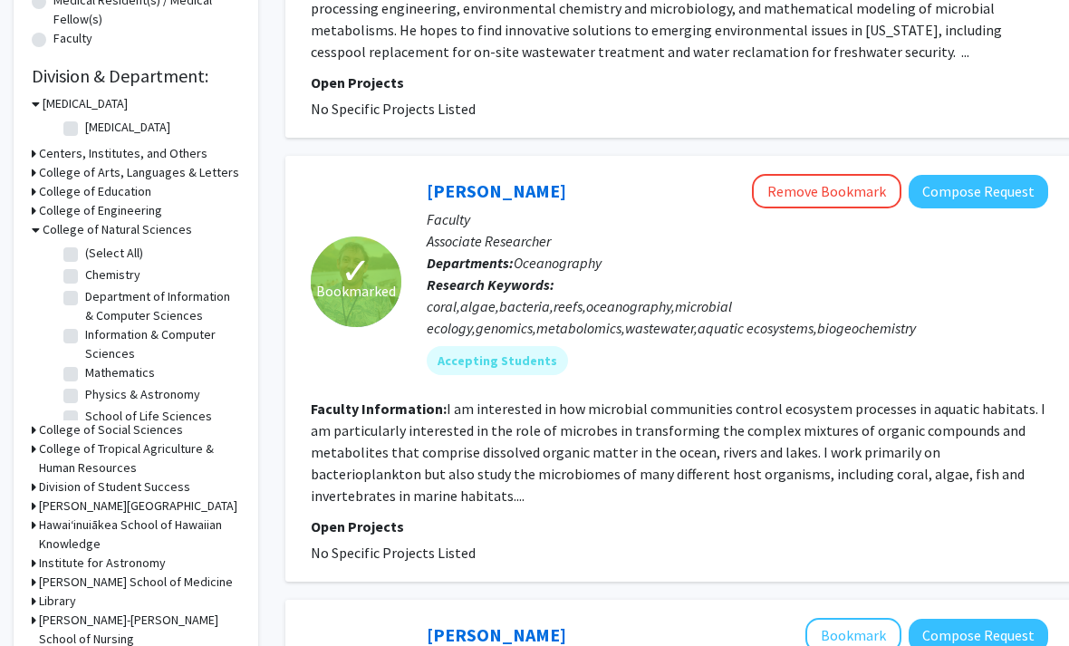
click at [85, 273] on label "Chemistry" at bounding box center [112, 275] width 55 height 19
click at [85, 273] on input "Chemistry" at bounding box center [91, 272] width 12 height 12
checkbox input "true"
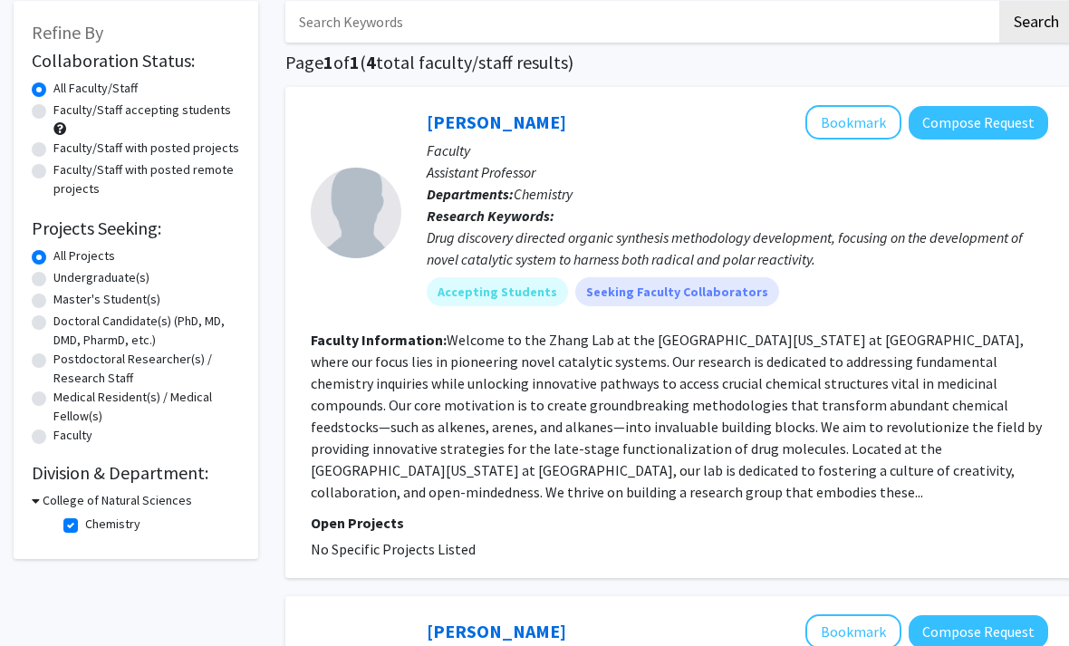
click at [143, 507] on h3 "College of Natural Sciences" at bounding box center [118, 501] width 150 height 19
click at [154, 499] on h3 "College of Natural Sciences" at bounding box center [114, 500] width 150 height 19
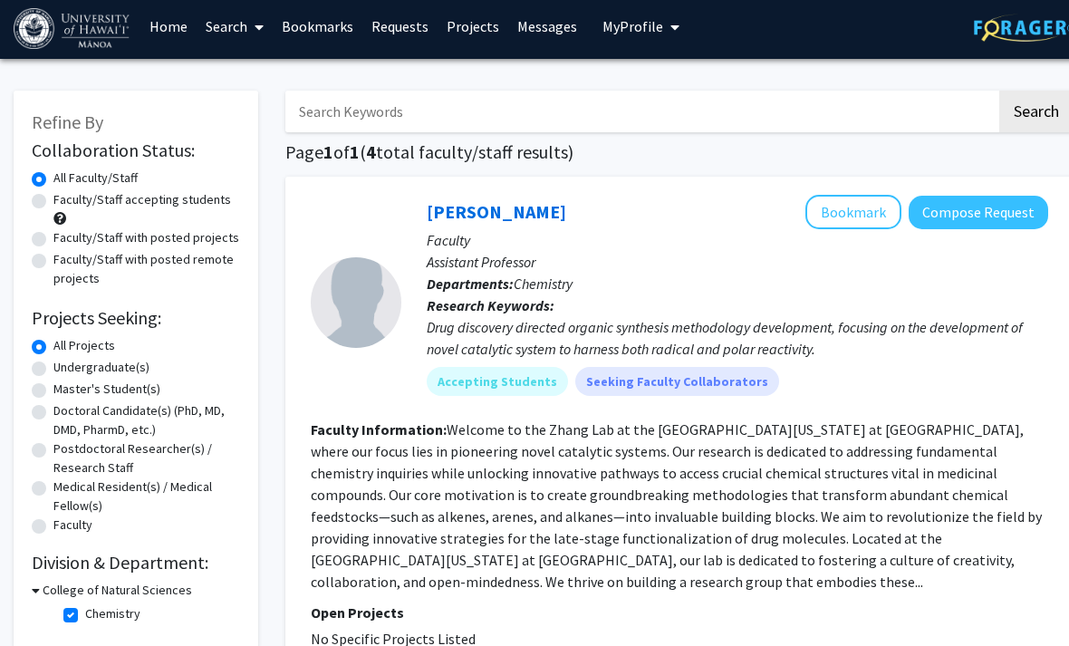
scroll to position [0, 0]
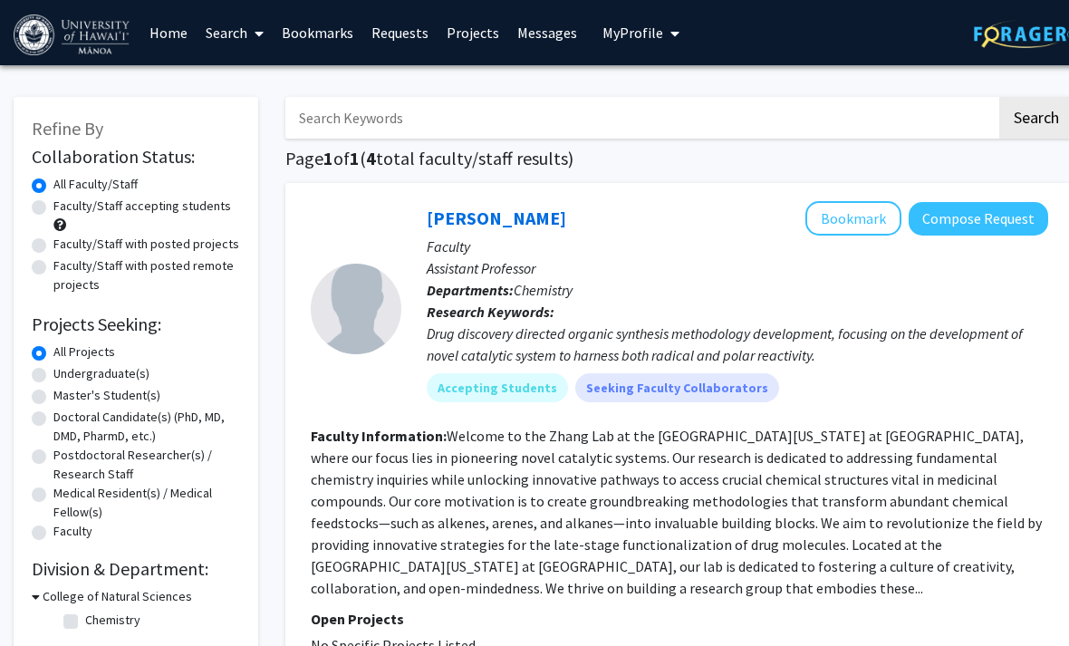
checkbox input "false"
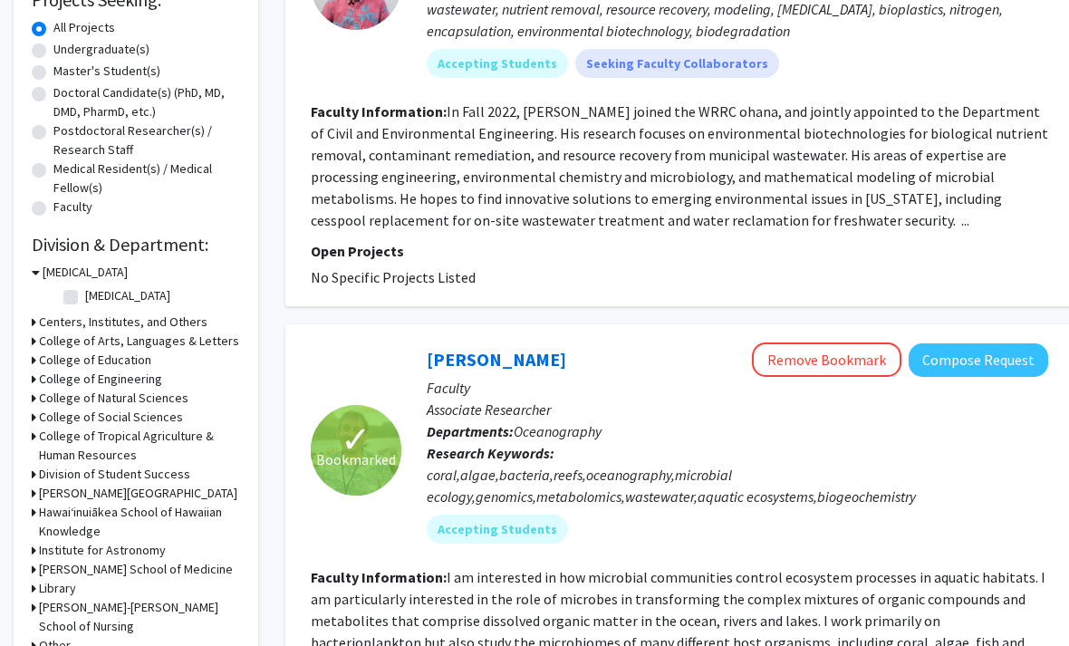
scroll to position [336, 0]
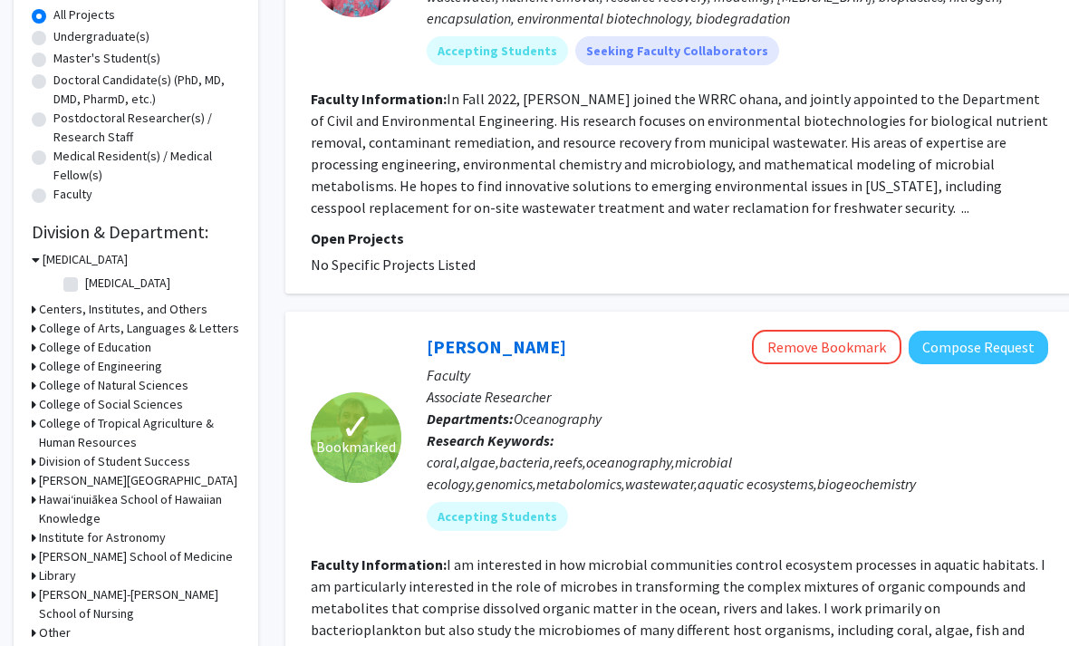
click at [129, 386] on h3 "College of Natural Sciences" at bounding box center [114, 386] width 150 height 19
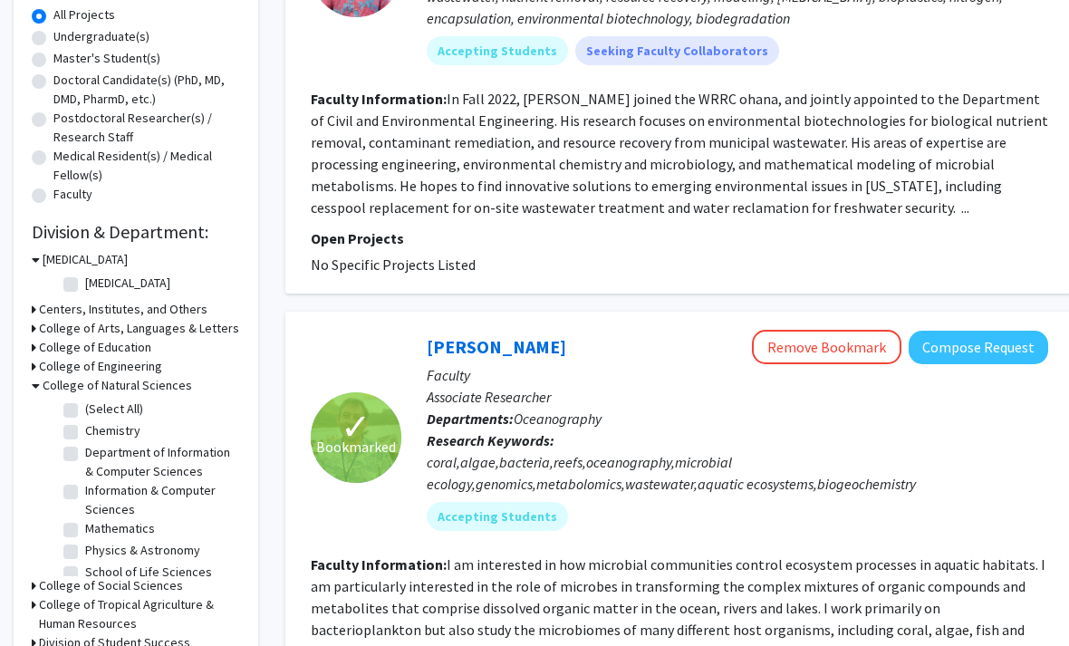
click at [126, 407] on label "(Select All)" at bounding box center [114, 409] width 58 height 19
click at [97, 407] on input "(Select All)" at bounding box center [91, 406] width 12 height 12
checkbox input "true"
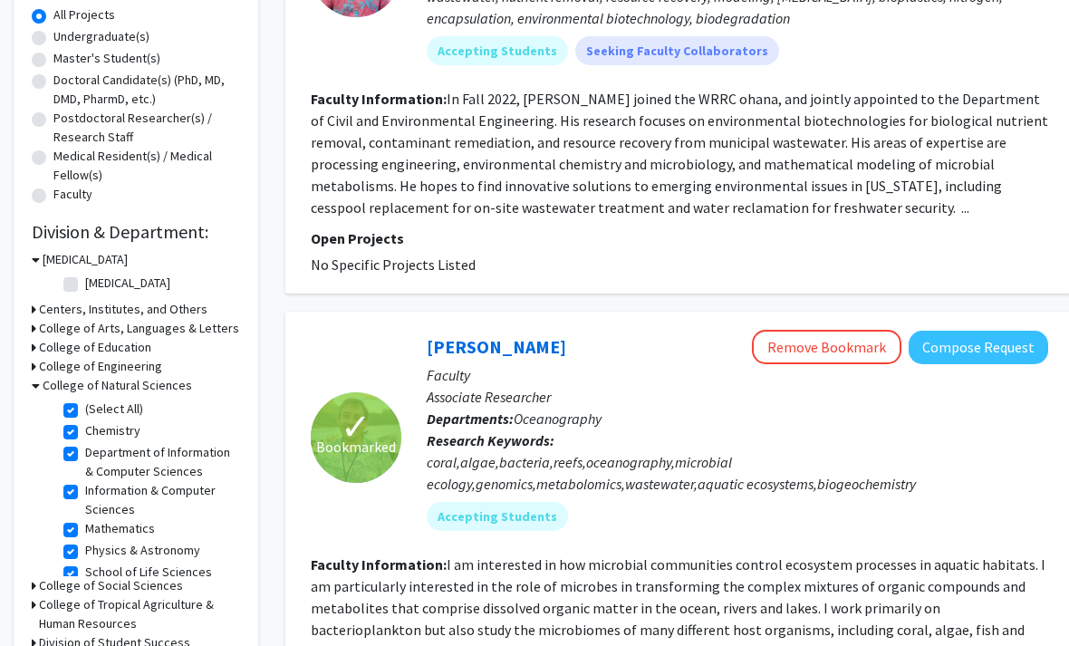
checkbox input "true"
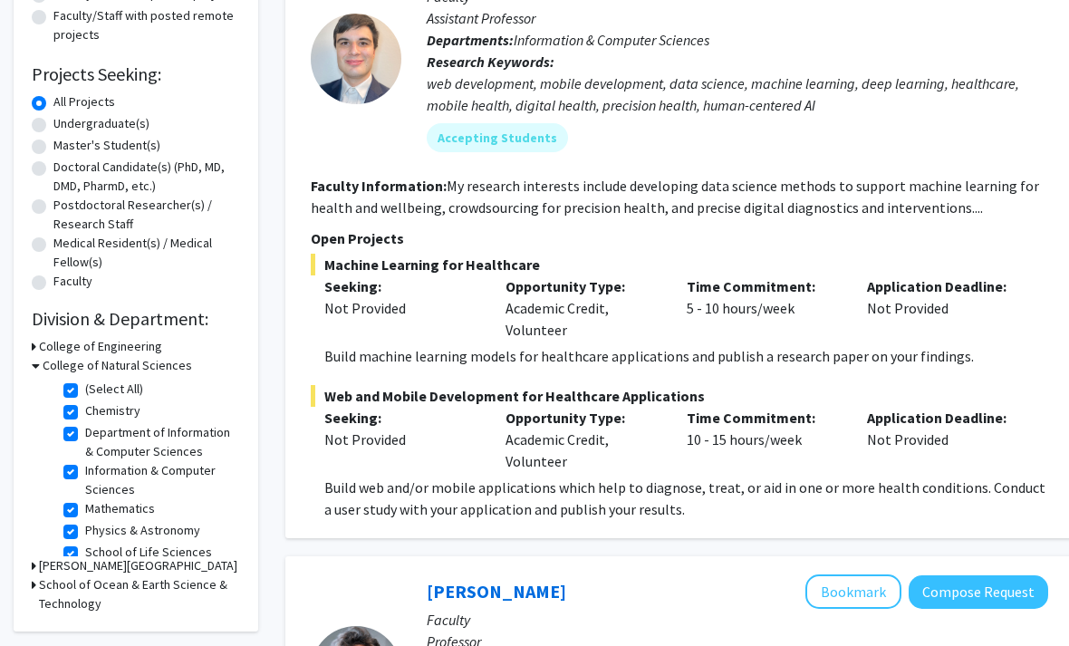
scroll to position [251, 0]
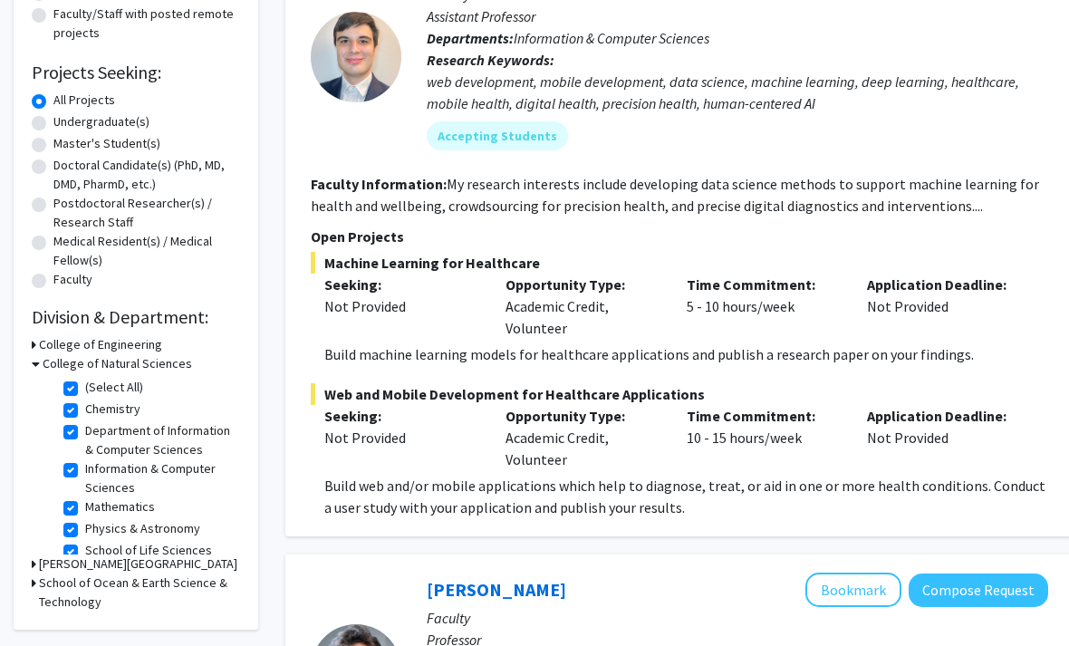
click at [85, 436] on label "Department of Information & Computer Sciences" at bounding box center [160, 441] width 150 height 38
click at [85, 434] on input "Department of Information & Computer Sciences" at bounding box center [91, 428] width 12 height 12
checkbox input "false"
checkbox input "true"
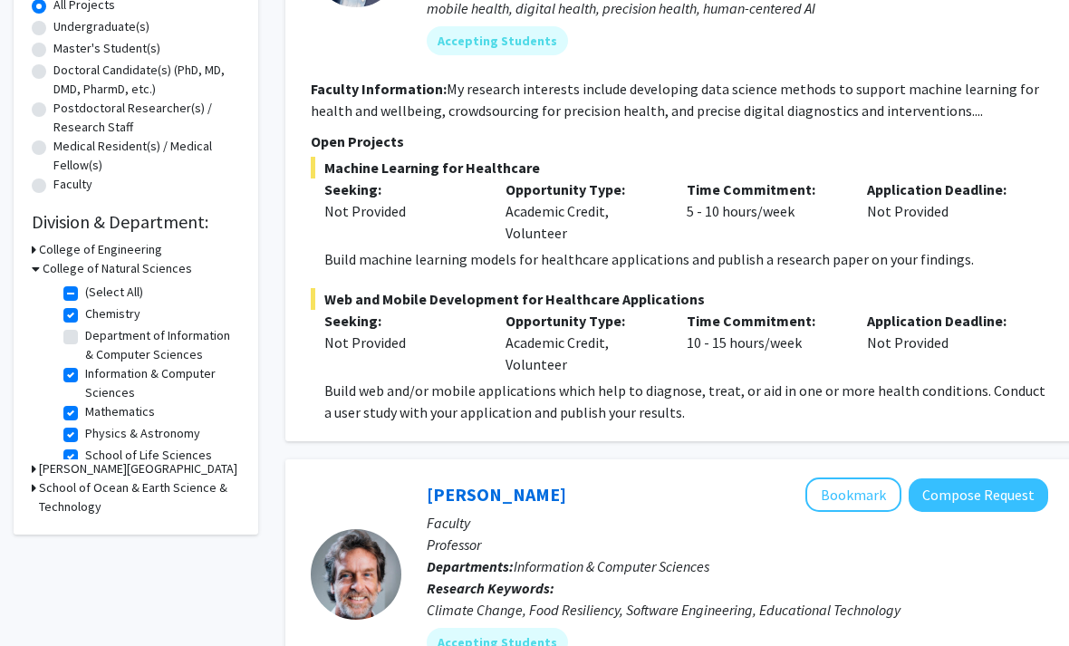
scroll to position [346, 0]
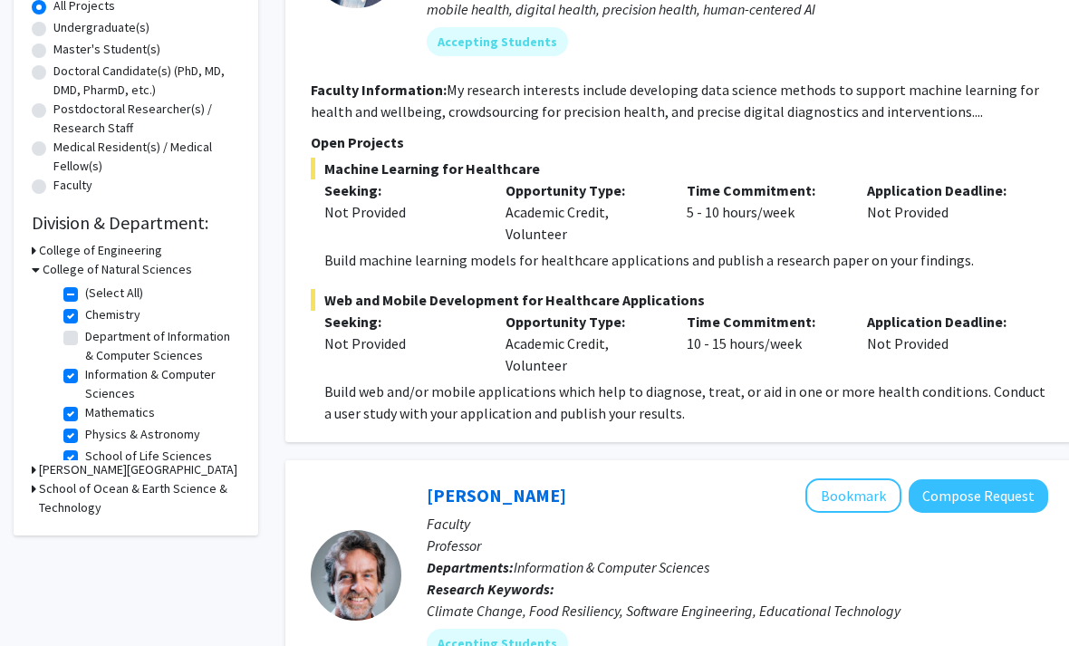
click at [85, 370] on label "Information & Computer Sciences" at bounding box center [160, 384] width 150 height 38
click at [85, 370] on input "Information & Computer Sciences" at bounding box center [91, 371] width 12 height 12
checkbox input "false"
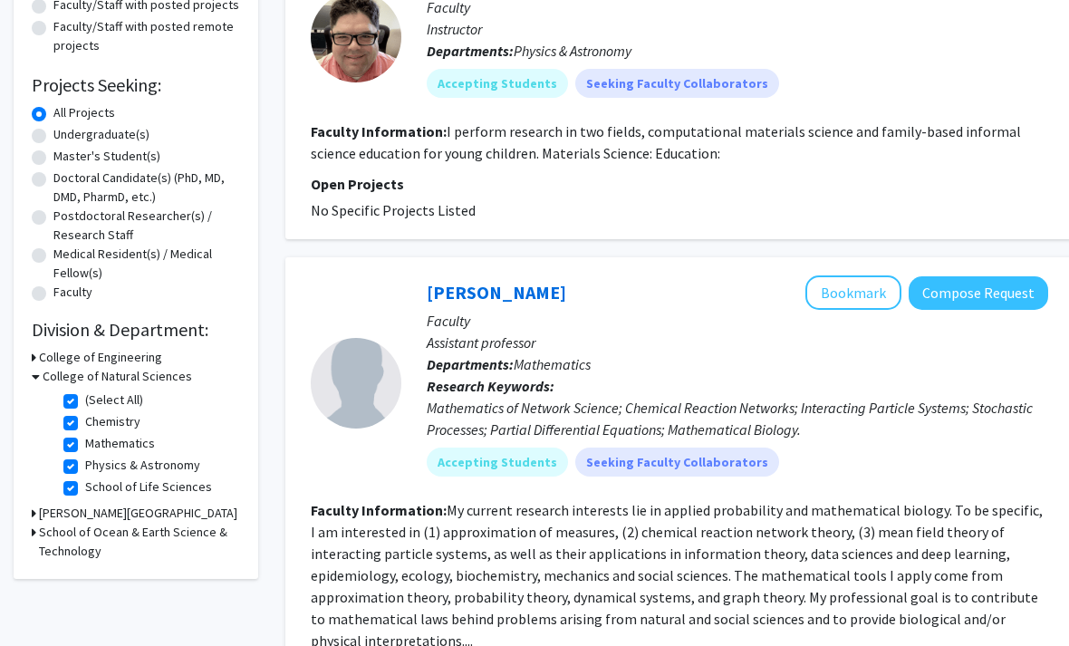
scroll to position [240, 0]
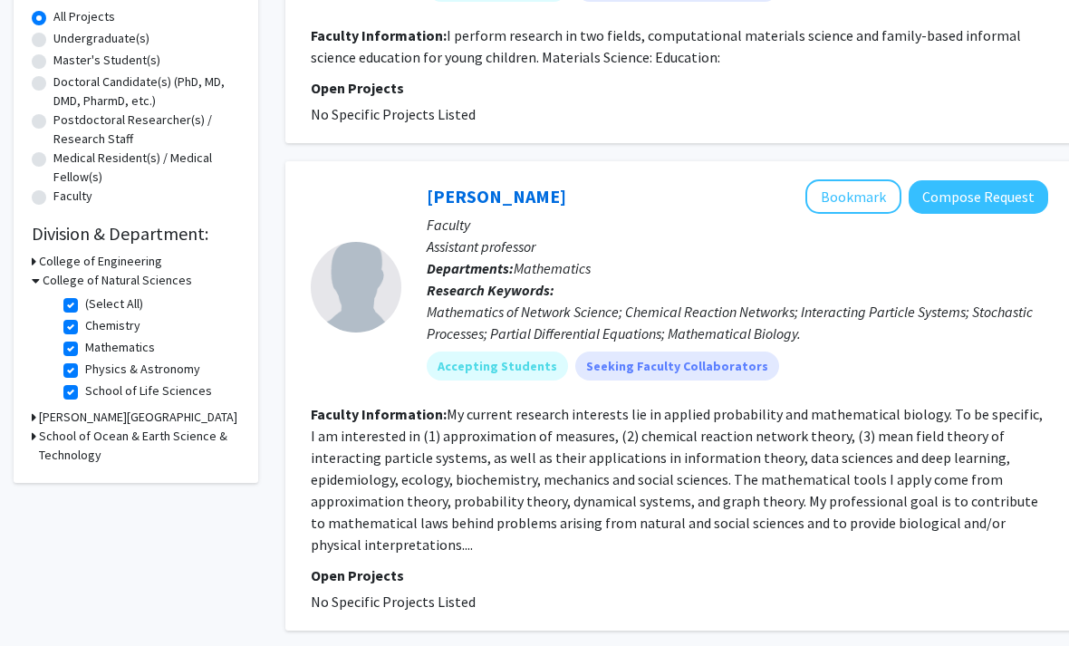
click at [163, 435] on h3 "School of Ocean & Earth Science & Technology" at bounding box center [139, 447] width 201 height 38
click at [85, 483] on label "Pacific Biosciences Research Center (PBRC)" at bounding box center [160, 488] width 150 height 38
click at [85, 481] on input "Pacific Biosciences Research Center (PBRC)" at bounding box center [91, 475] width 12 height 12
checkbox input "true"
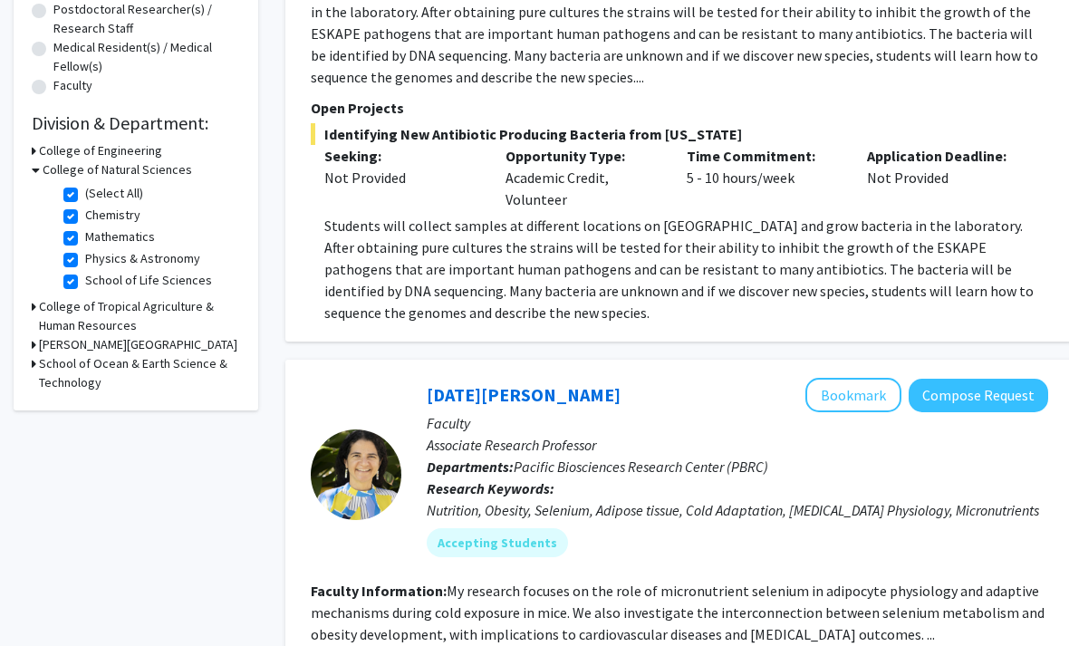
scroll to position [444, 0]
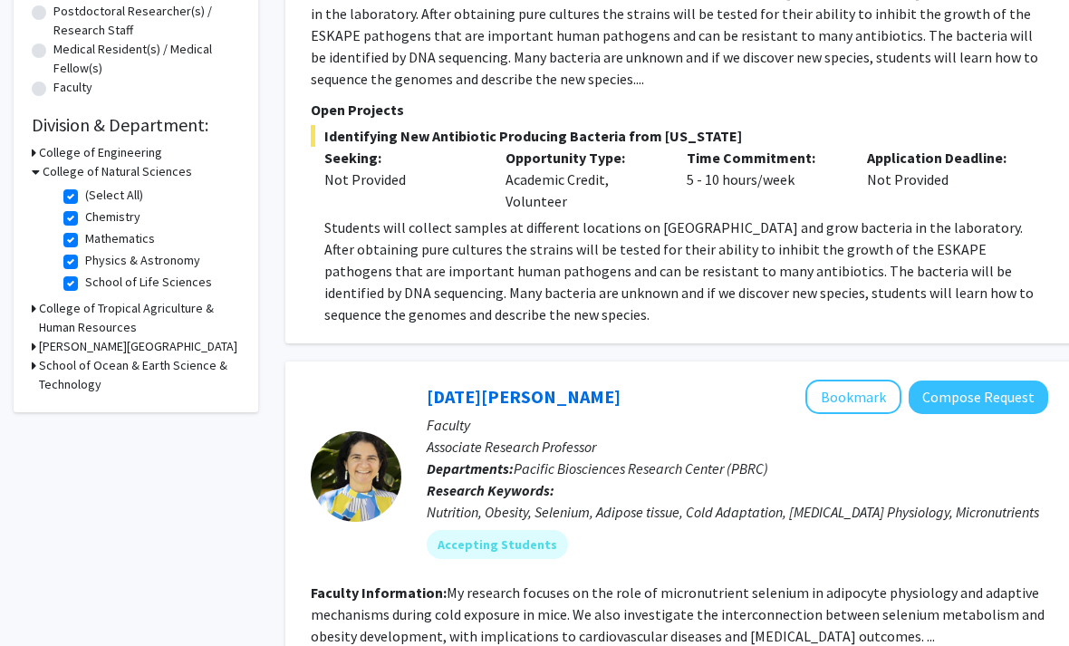
click at [179, 381] on h3 "School of Ocean & Earth Science & Technology" at bounding box center [139, 375] width 201 height 38
click at [188, 383] on h3 "School of Ocean & Earth Science & Technology" at bounding box center [142, 375] width 198 height 38
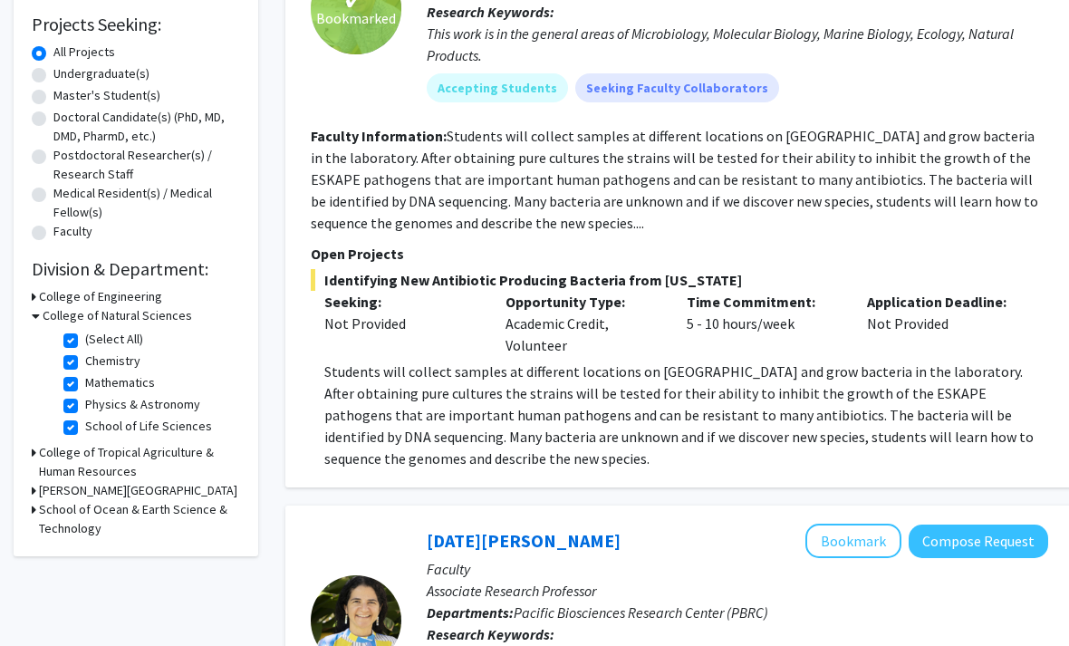
scroll to position [302, 0]
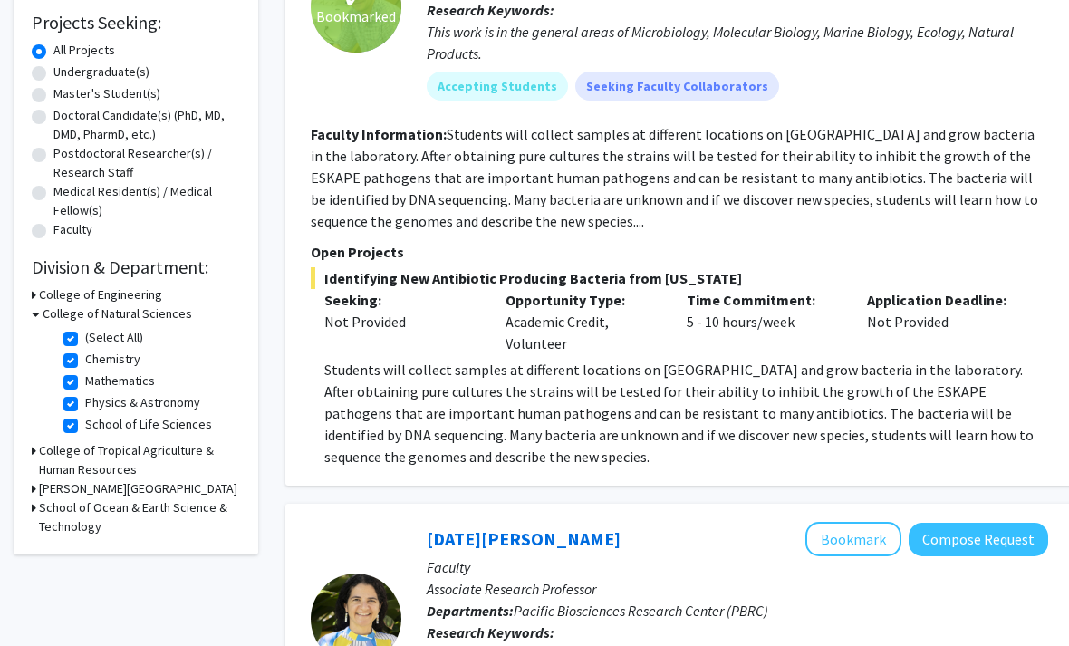
click at [184, 449] on h3 "College of Tropical Agriculture & Human Resources" at bounding box center [139, 460] width 201 height 38
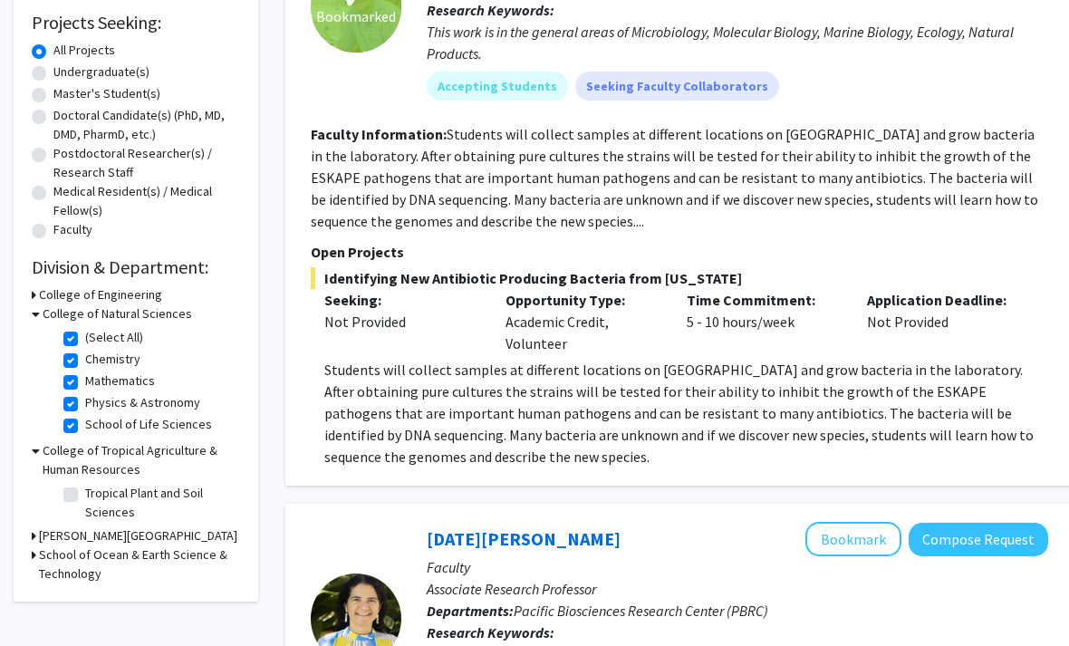
click at [85, 494] on label "Tropical Plant and Soil Sciences" at bounding box center [160, 503] width 150 height 38
click at [85, 494] on input "Tropical Plant and Soil Sciences" at bounding box center [91, 490] width 12 height 12
checkbox input "true"
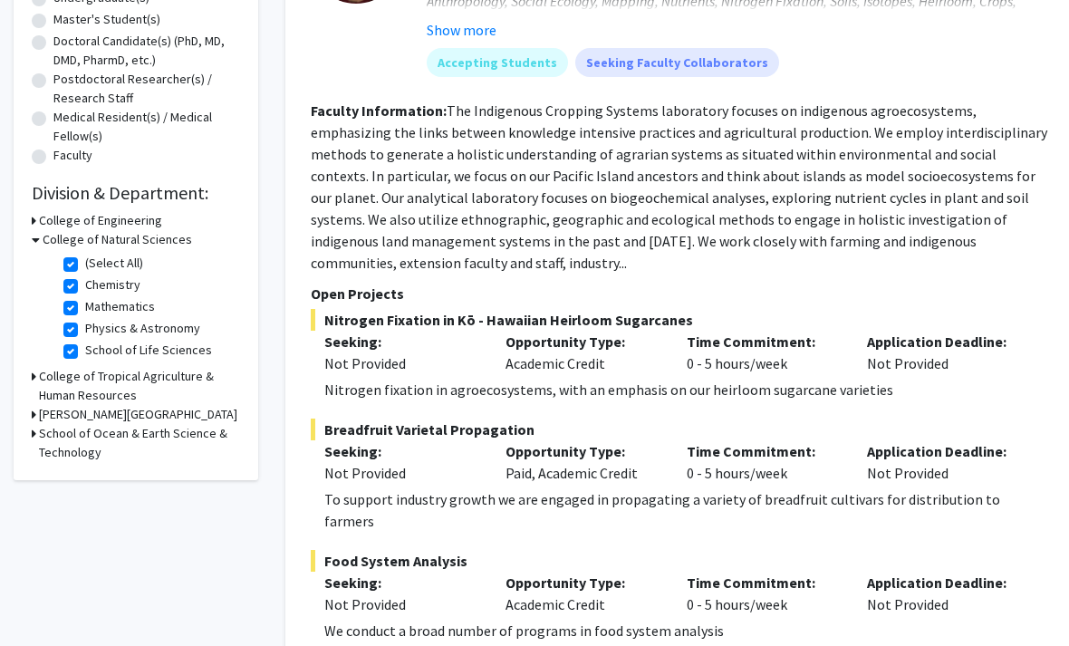
scroll to position [376, 0]
click at [130, 419] on h3 "[PERSON_NAME][GEOGRAPHIC_DATA]" at bounding box center [138, 414] width 198 height 19
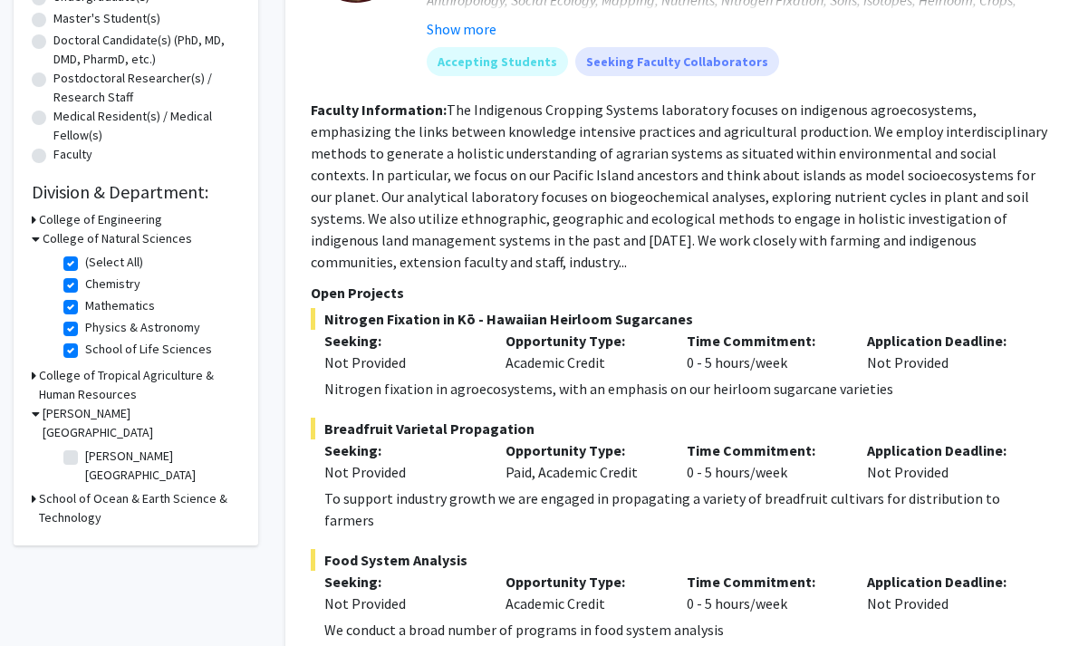
click at [85, 447] on label "[PERSON_NAME][GEOGRAPHIC_DATA]" at bounding box center [160, 466] width 150 height 38
click at [85, 447] on input "[PERSON_NAME][GEOGRAPHIC_DATA]" at bounding box center [91, 453] width 12 height 12
checkbox input "true"
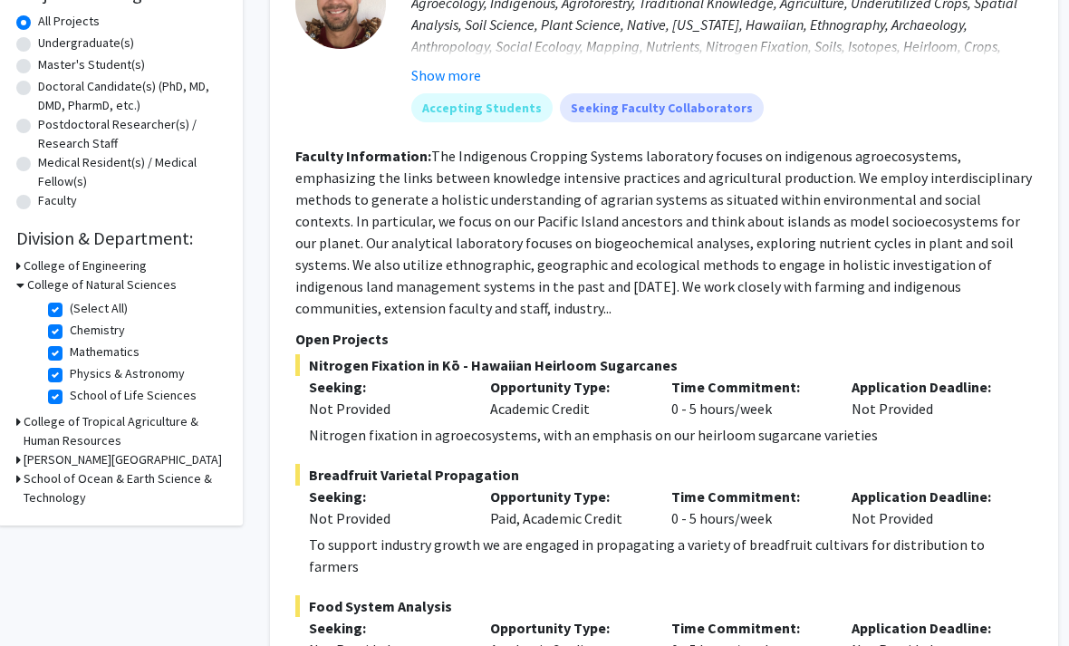
scroll to position [329, 14]
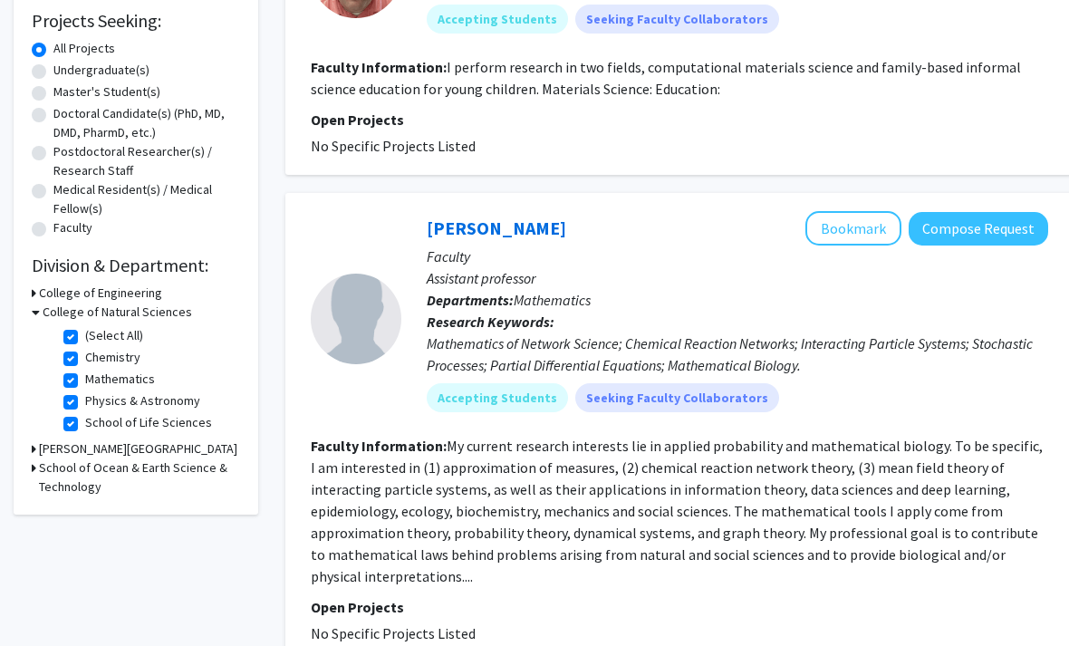
scroll to position [266, 0]
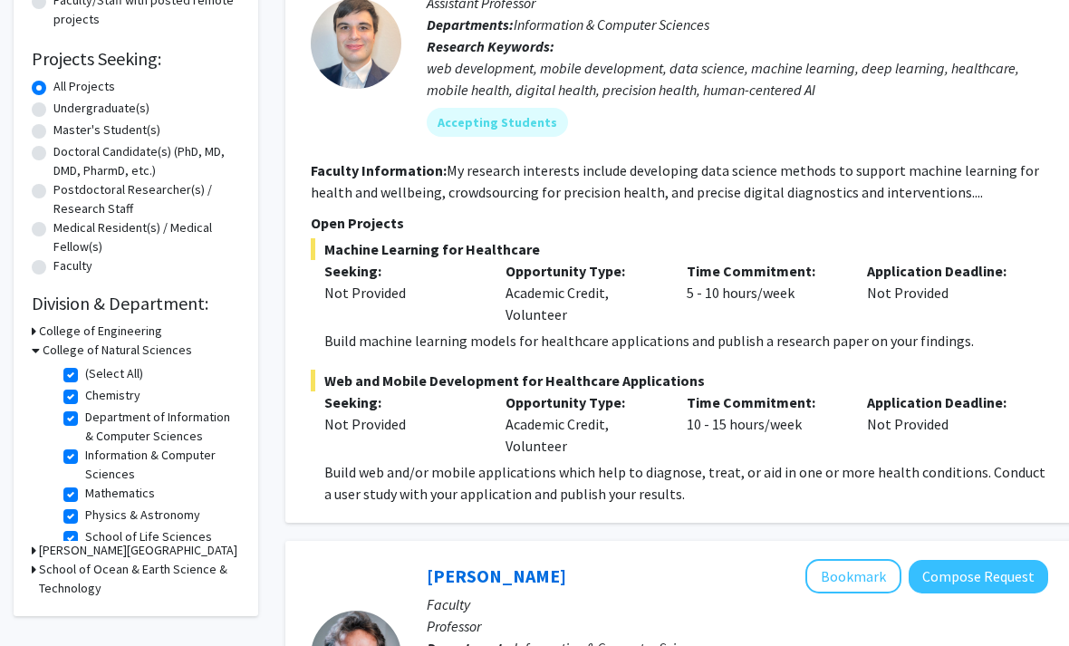
checkbox input "true"
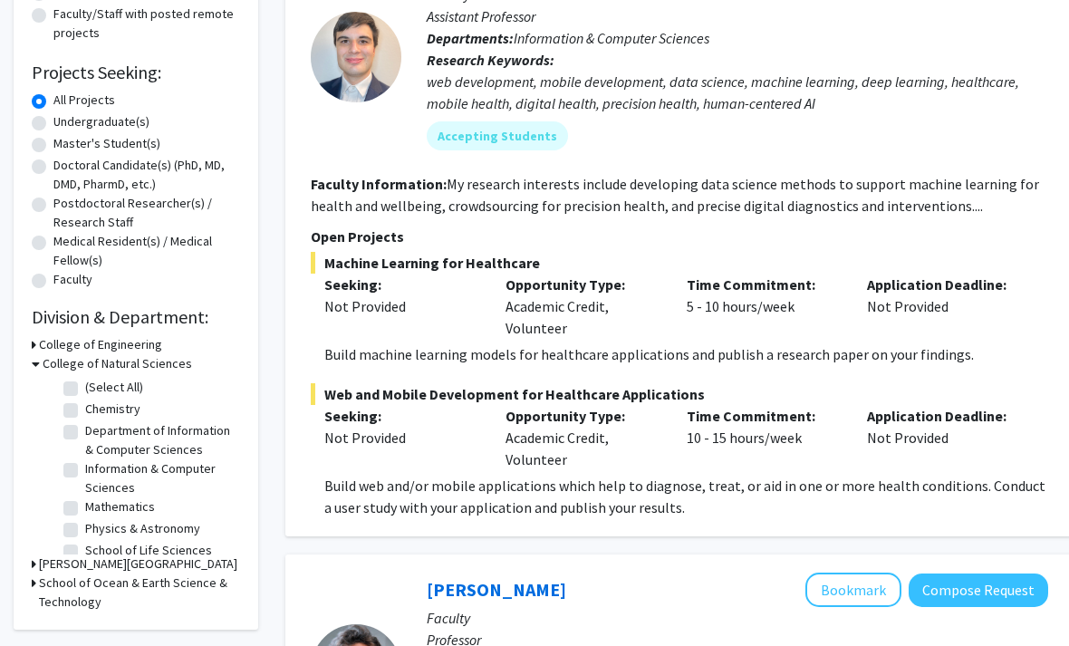
checkbox input "false"
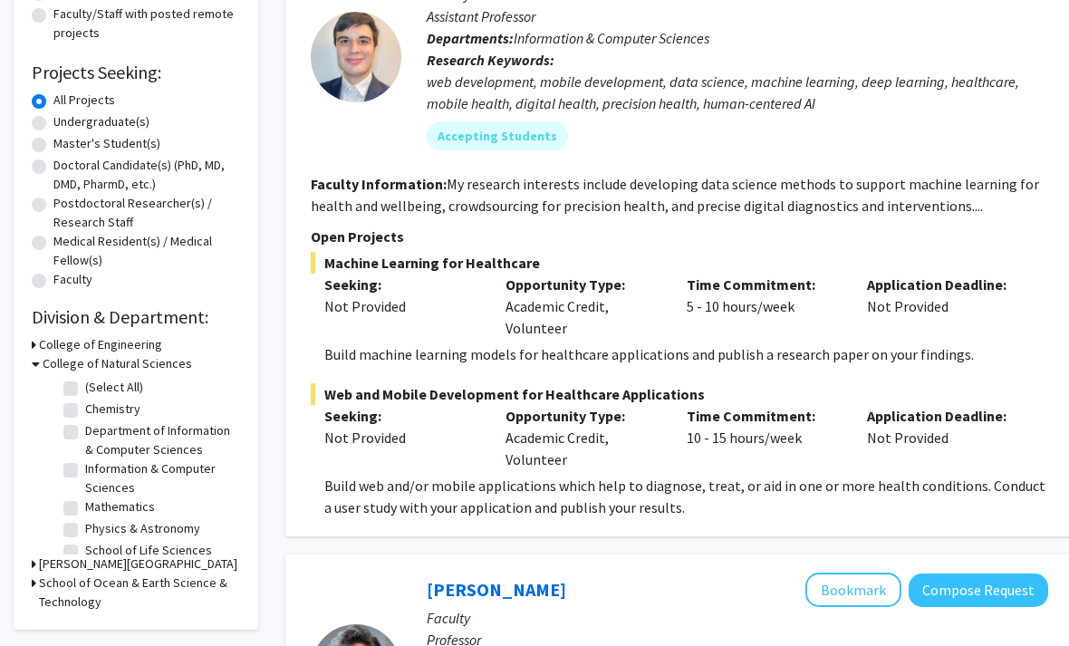
checkbox input "false"
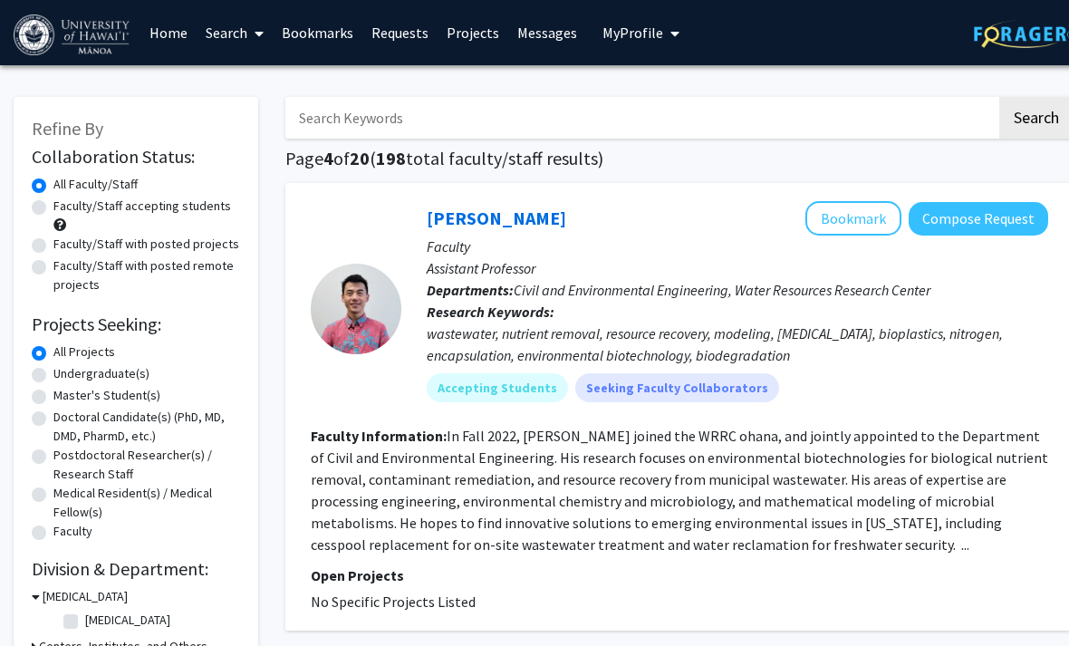
click at [220, 246] on label "Faculty/Staff with posted projects" at bounding box center [146, 244] width 186 height 19
click at [65, 246] on input "Faculty/Staff with posted projects" at bounding box center [59, 241] width 12 height 12
radio input "true"
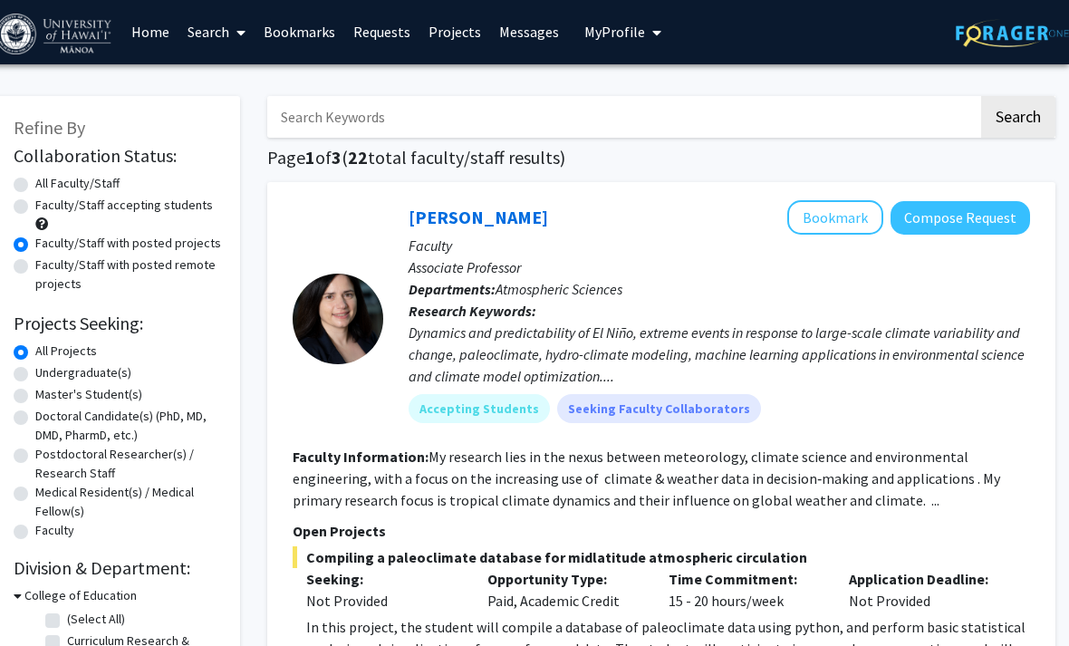
scroll to position [0, 18]
click at [851, 217] on button "Bookmark" at bounding box center [836, 218] width 96 height 34
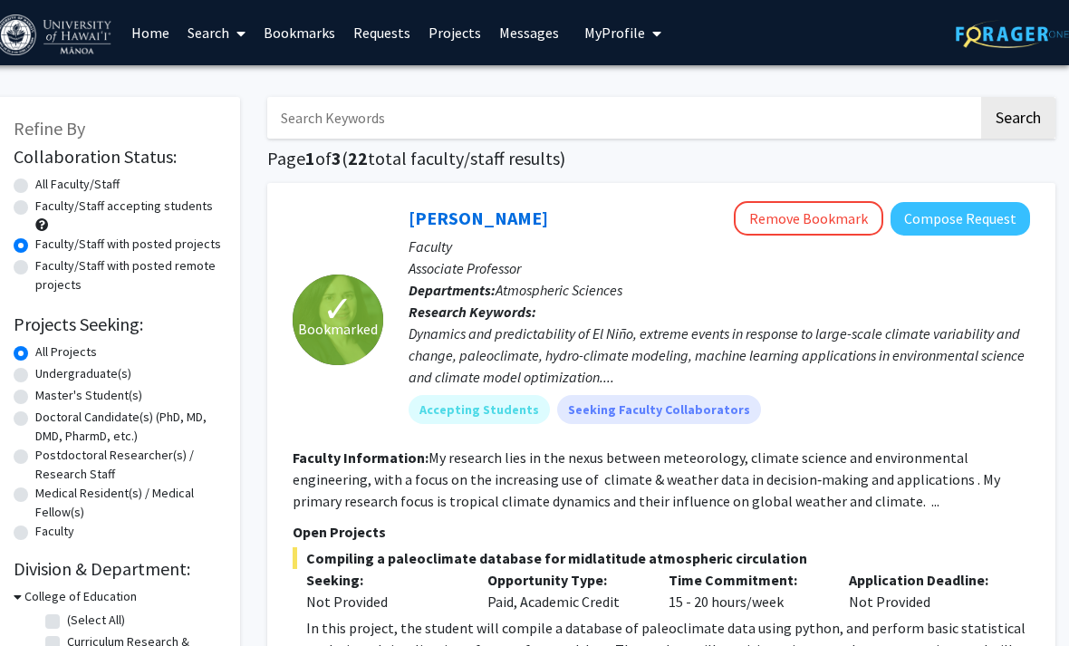
click at [240, 32] on icon at bounding box center [241, 33] width 9 height 14
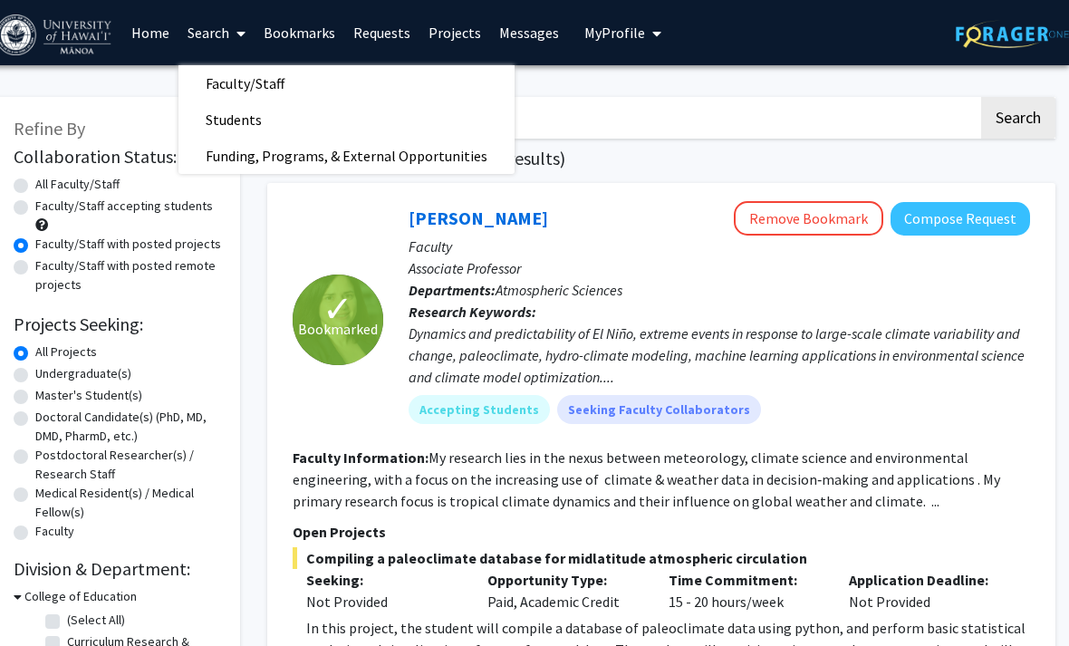
click at [329, 91] on link "Faculty/Staff" at bounding box center [347, 83] width 336 height 27
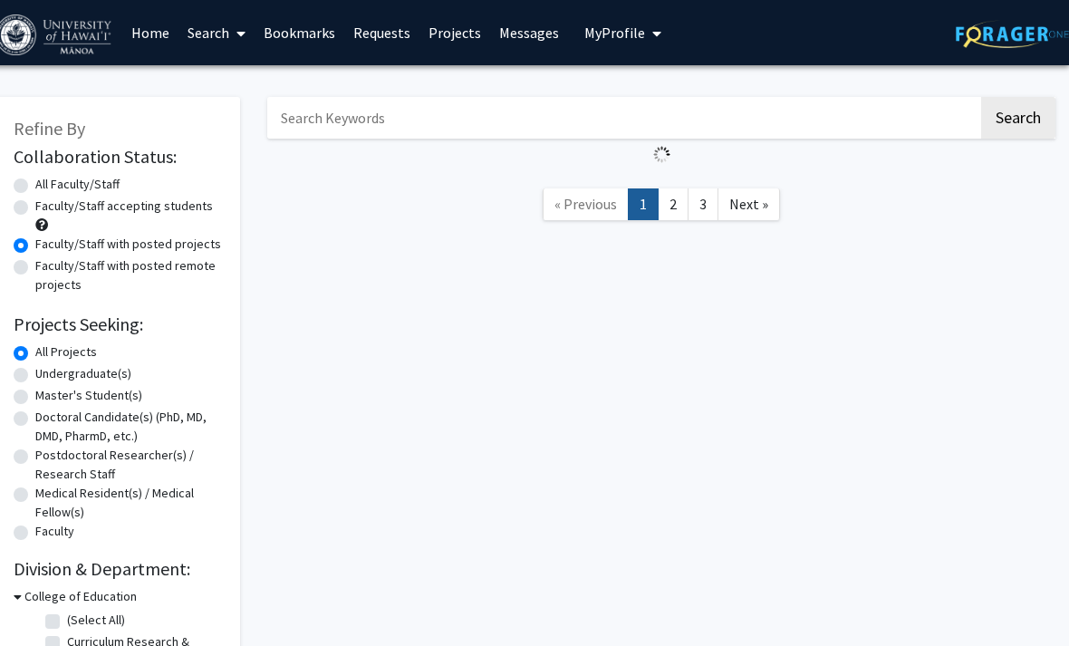
radio input "true"
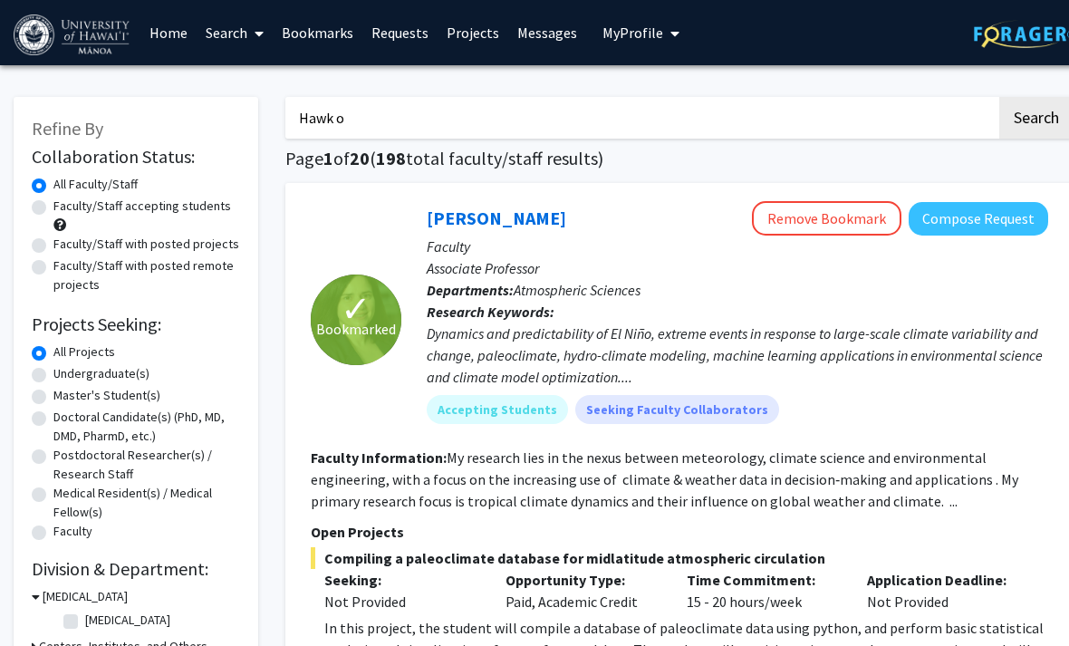
type input "o"
type input "Me"
type input "[PERSON_NAME]"
type input "Na"
type input "Ha wcc"
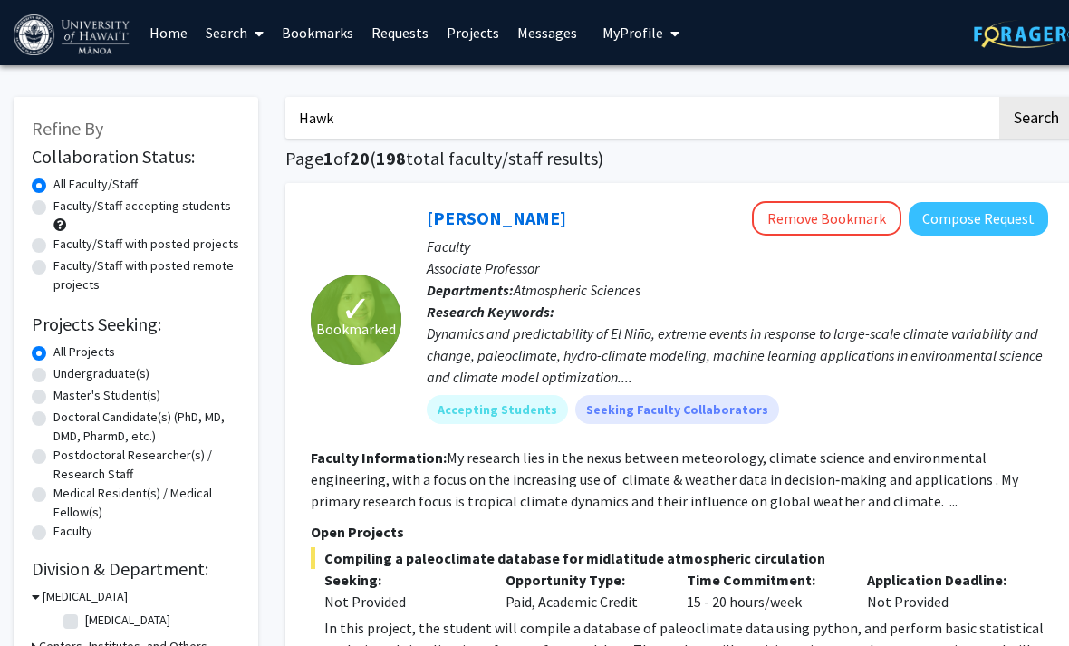
type input "Hawk"
type input "Hawco"
click at [1036, 116] on button "Search" at bounding box center [1037, 118] width 74 height 42
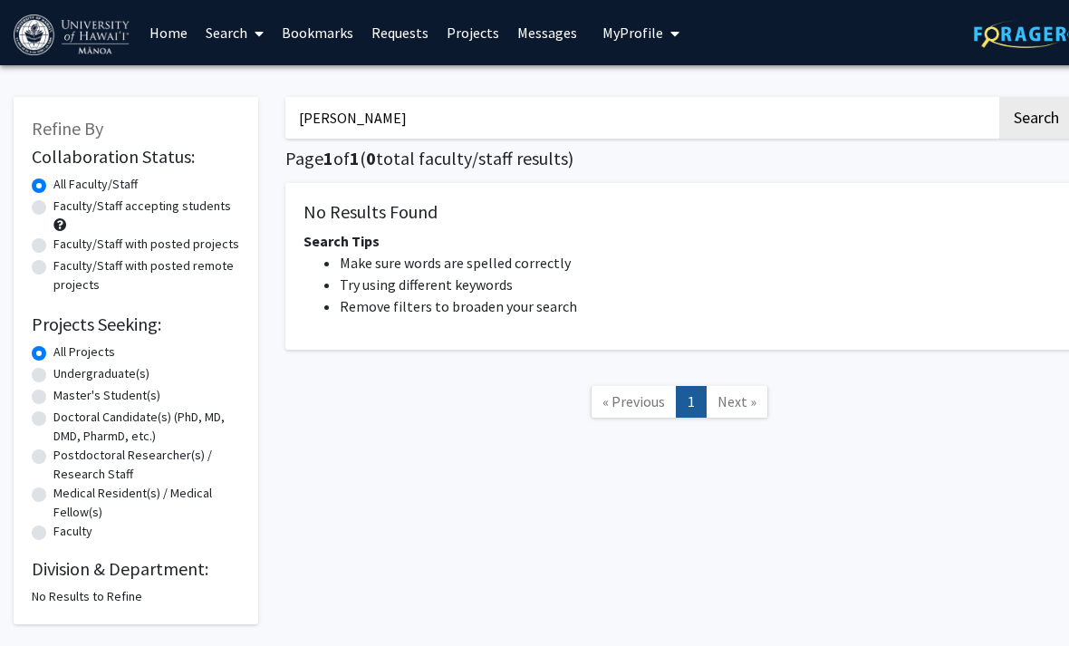
type input "[PERSON_NAME]"
click at [1036, 116] on button "Search" at bounding box center [1037, 118] width 74 height 42
type input "Loa"
click at [1036, 116] on button "Search" at bounding box center [1037, 118] width 74 height 42
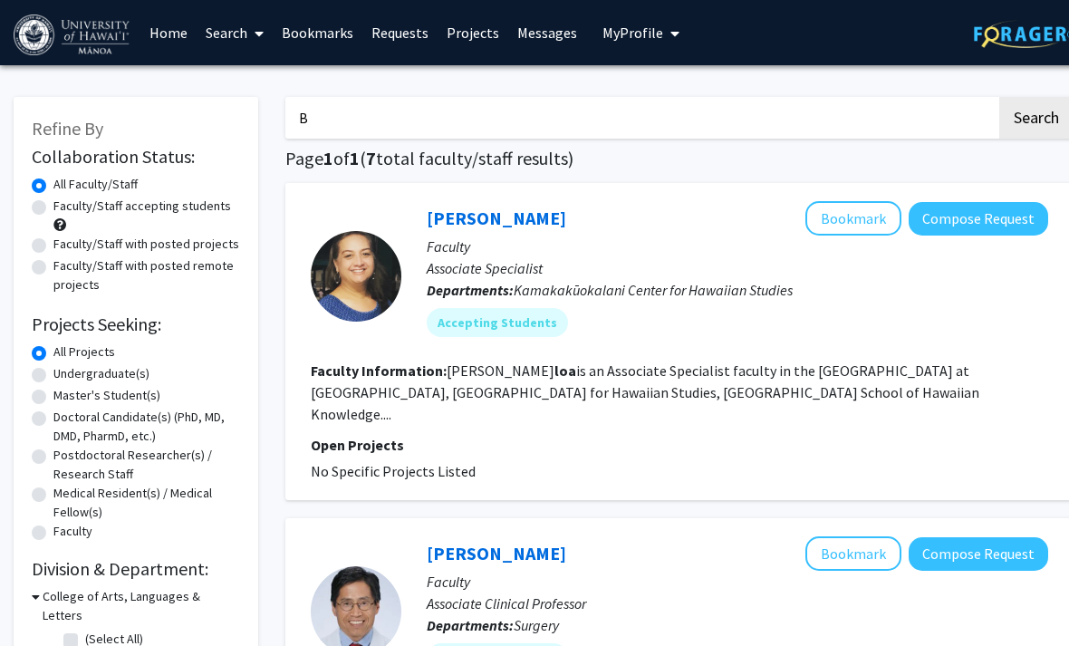
type input "B"
type input "Marine"
click at [1036, 116] on button "Search" at bounding box center [1037, 118] width 74 height 42
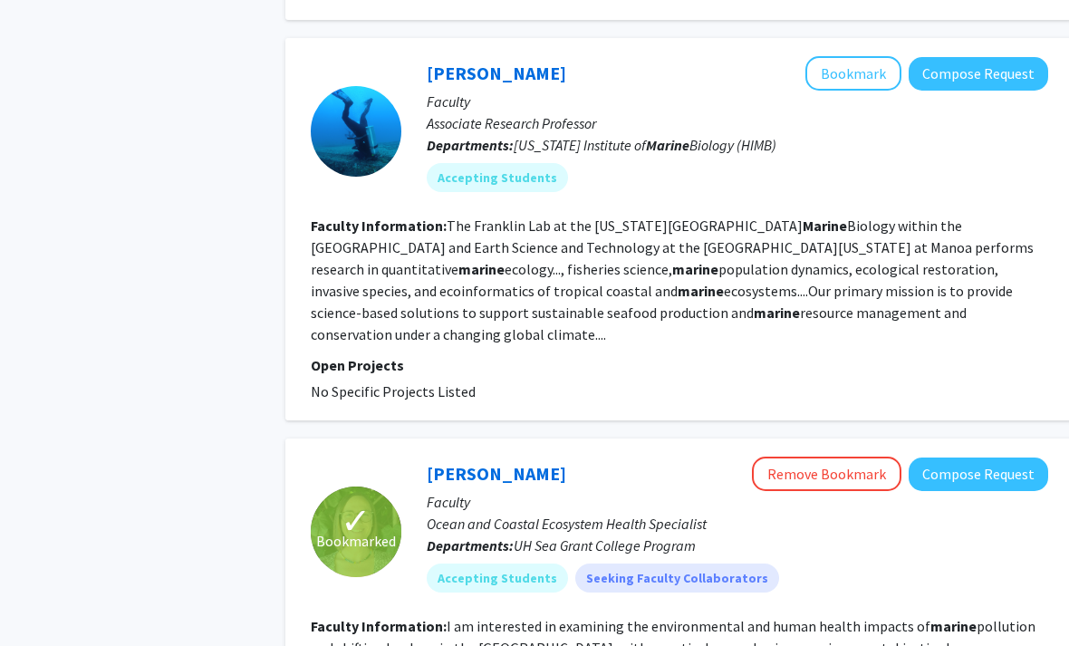
scroll to position [1496, 0]
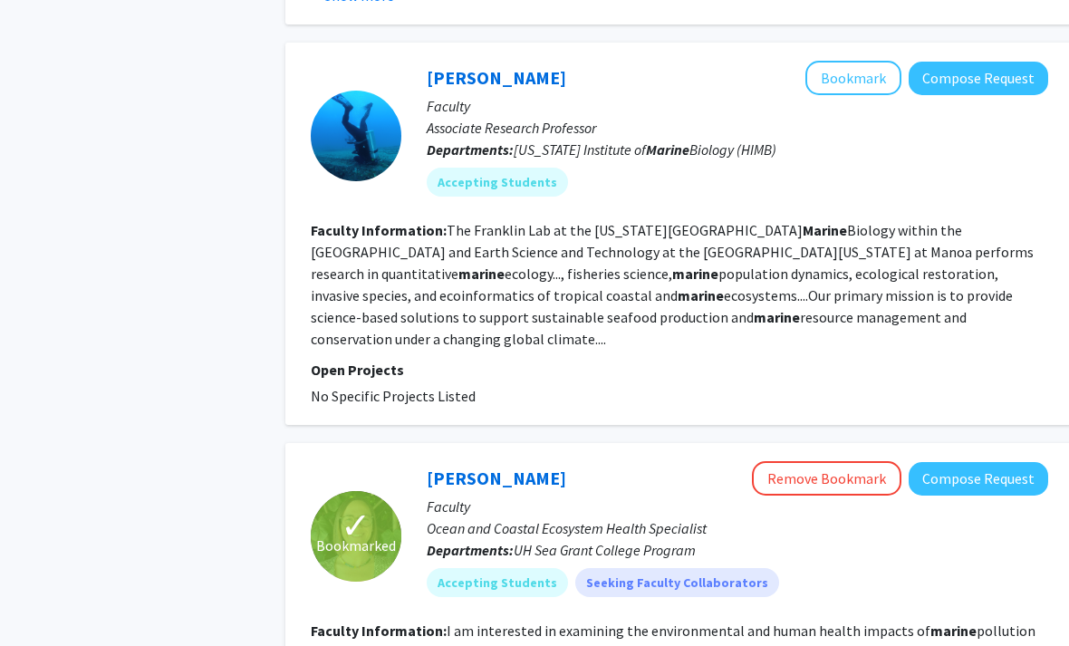
click at [866, 61] on button "Bookmark" at bounding box center [854, 78] width 96 height 34
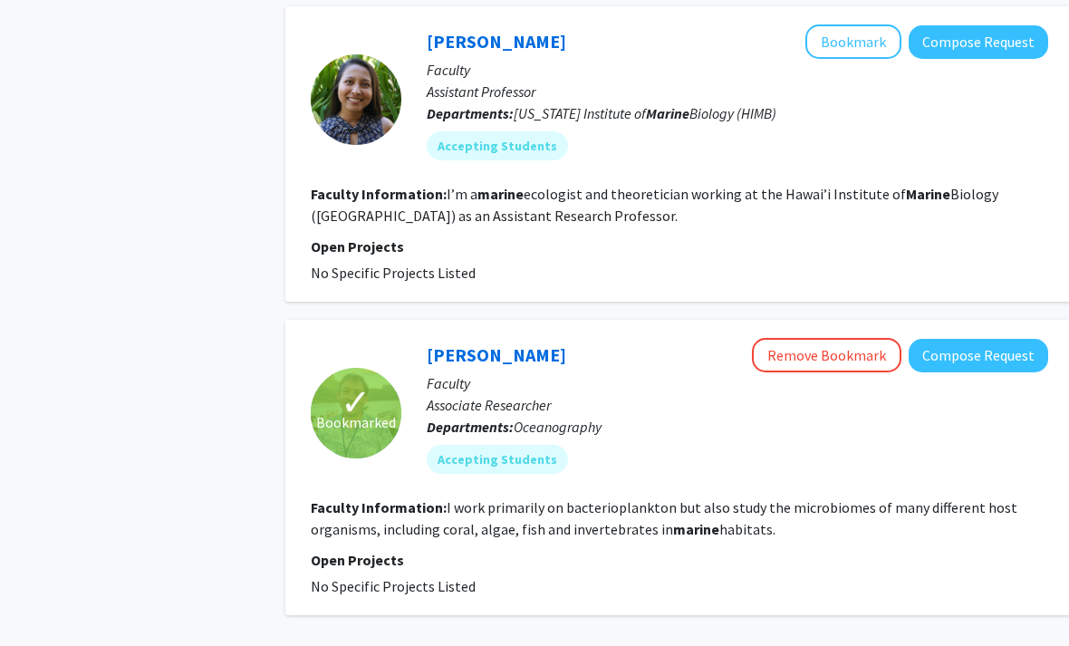
scroll to position [3869, 0]
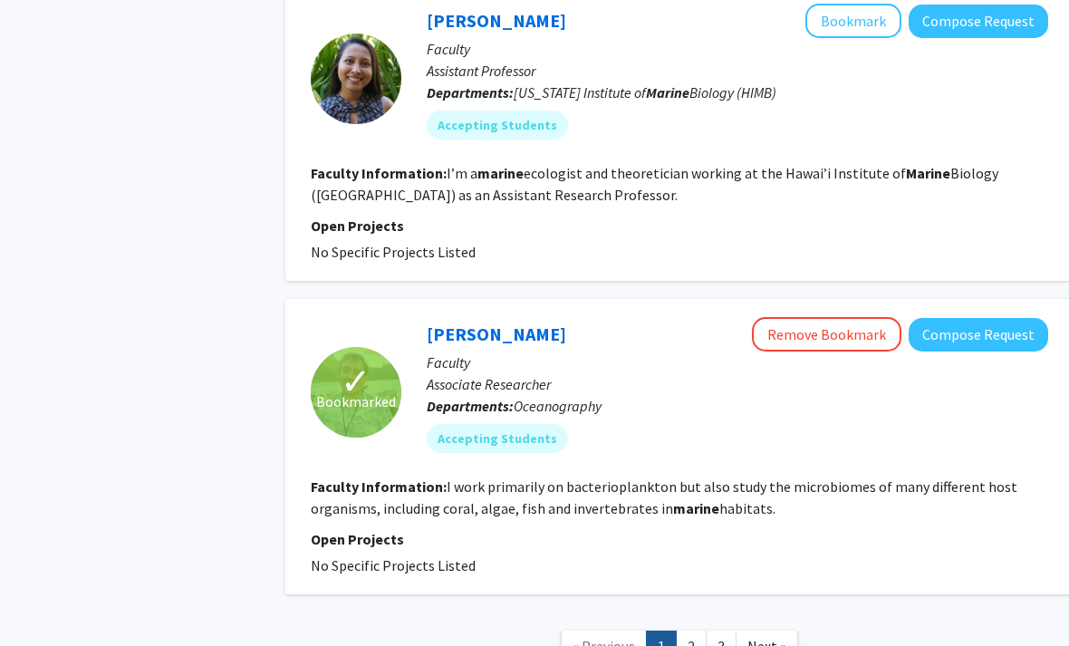
click at [679, 632] on link "2" at bounding box center [691, 648] width 31 height 32
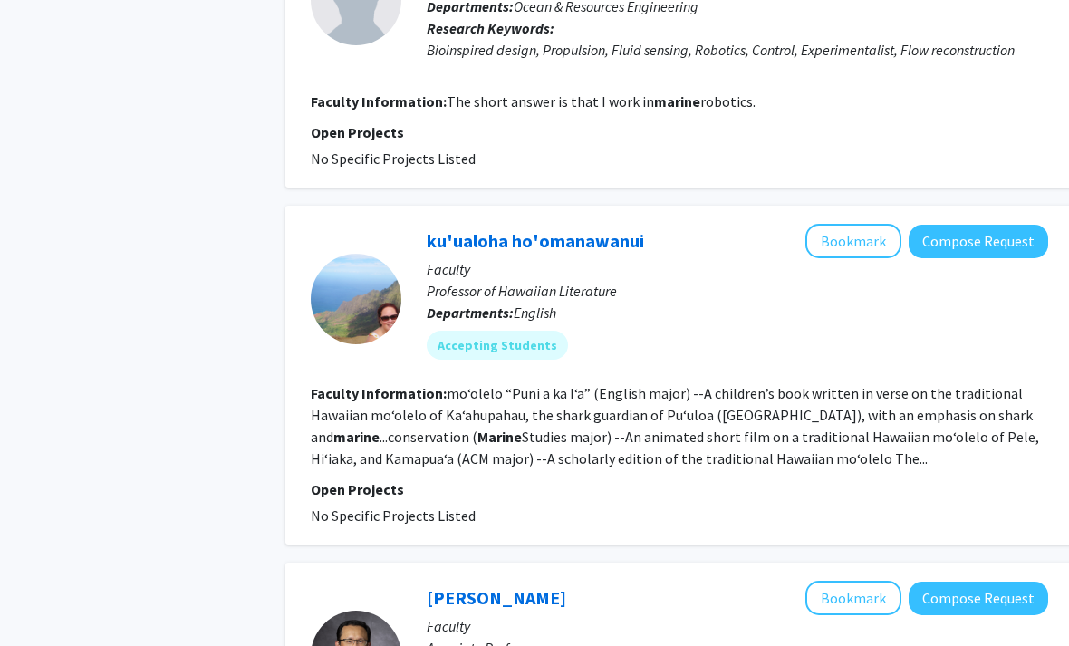
scroll to position [869, 0]
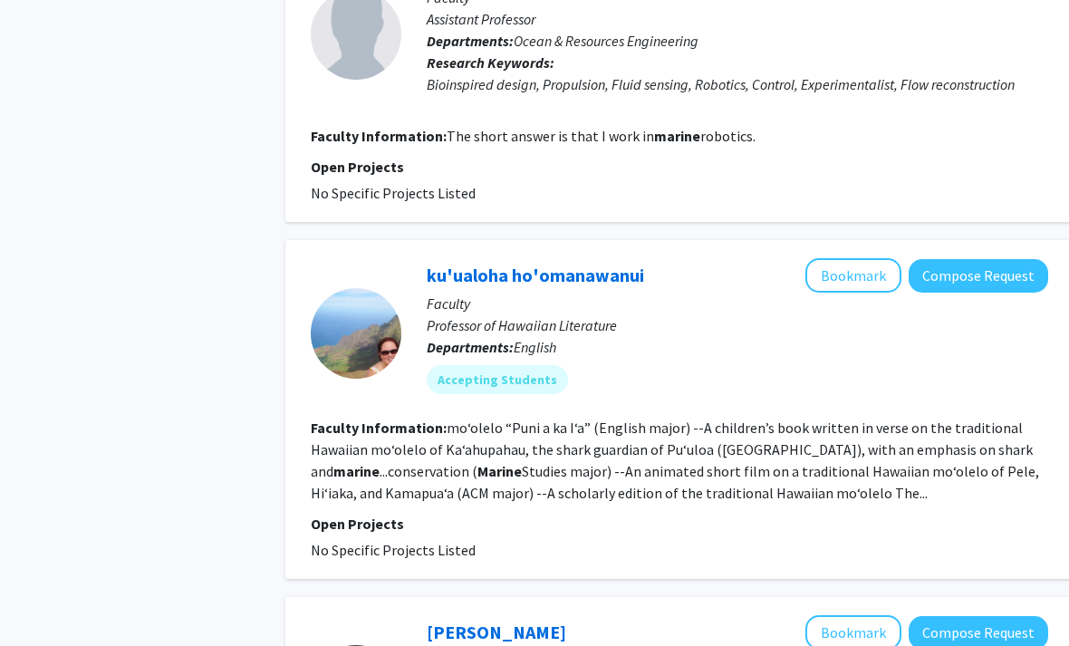
click at [852, 279] on button "Bookmark" at bounding box center [854, 275] width 96 height 34
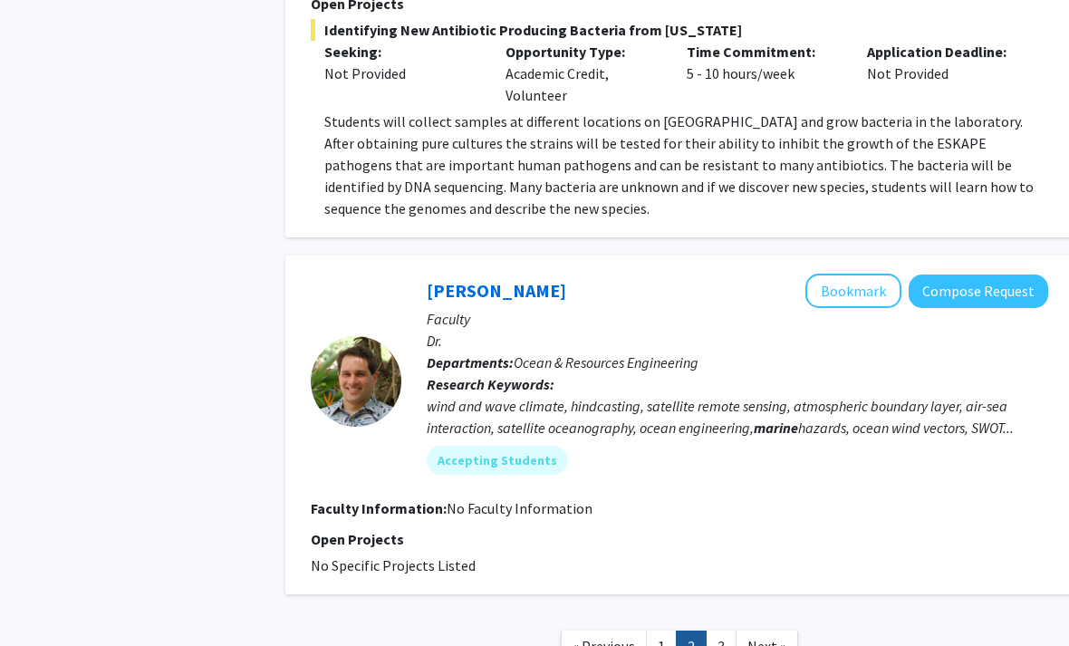
scroll to position [3152, 0]
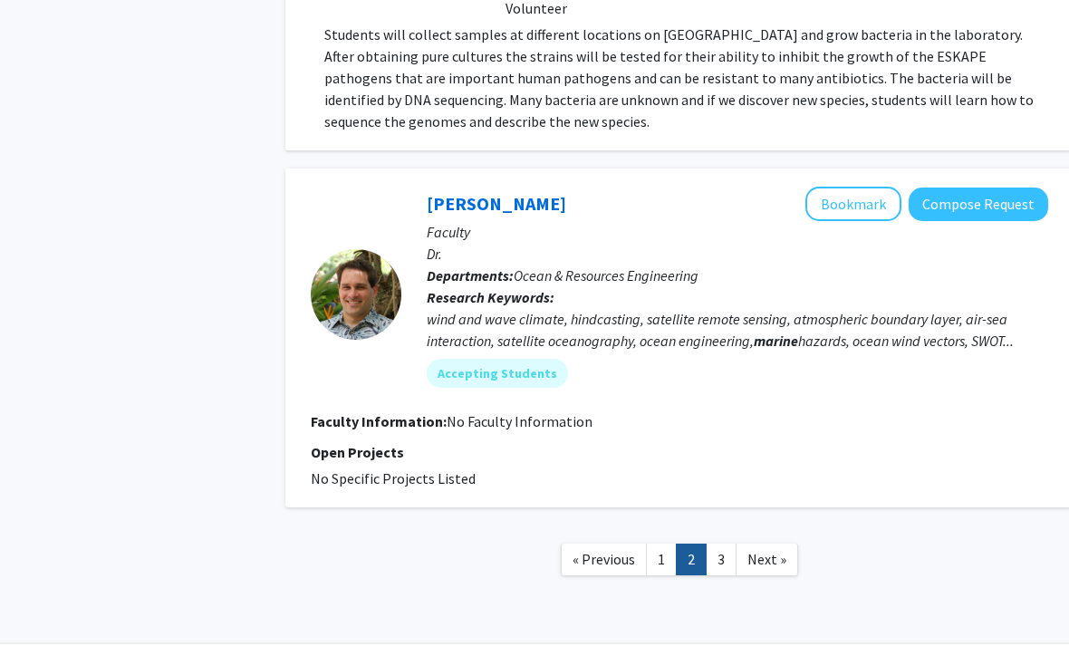
click at [876, 199] on button "Bookmark" at bounding box center [854, 205] width 96 height 34
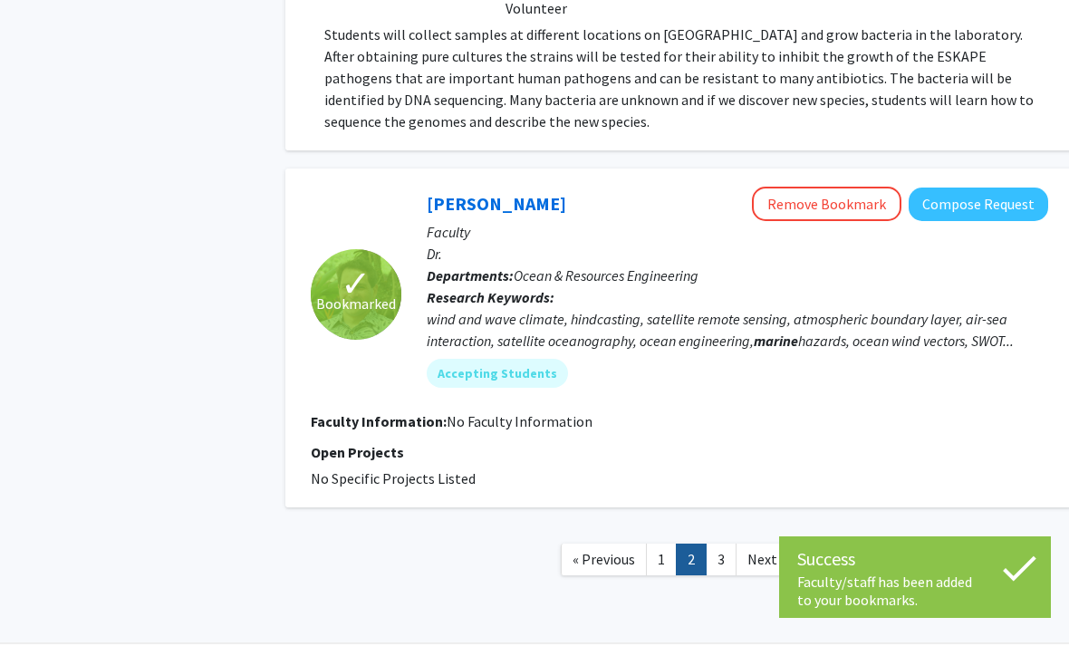
click at [877, 198] on button "Remove Bookmark" at bounding box center [827, 205] width 150 height 34
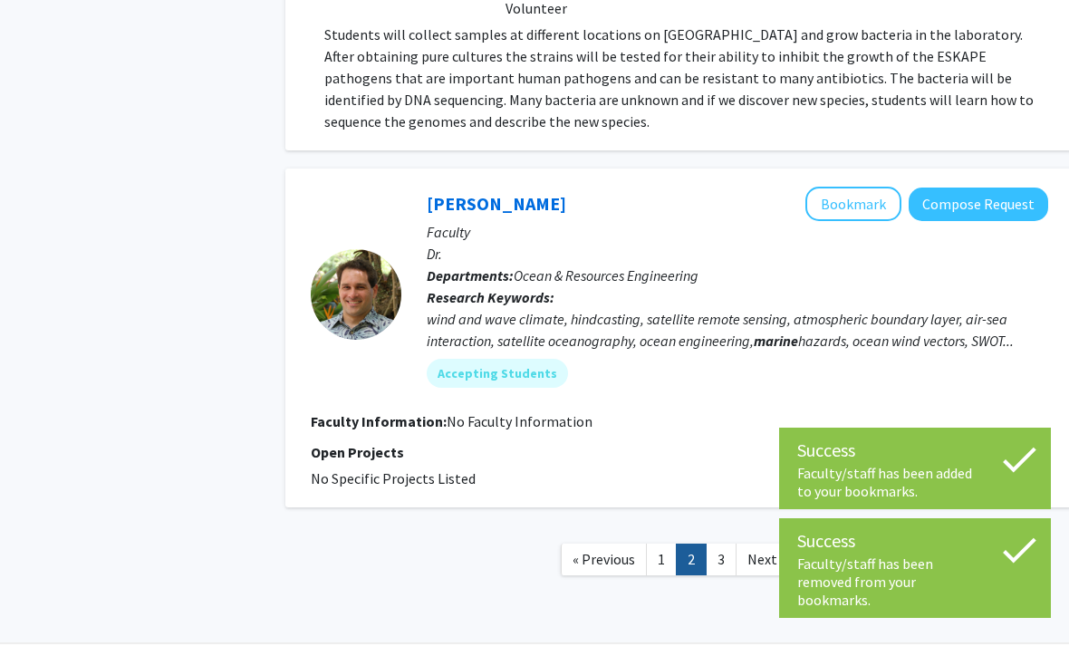
click at [875, 199] on button "Bookmark" at bounding box center [854, 205] width 96 height 34
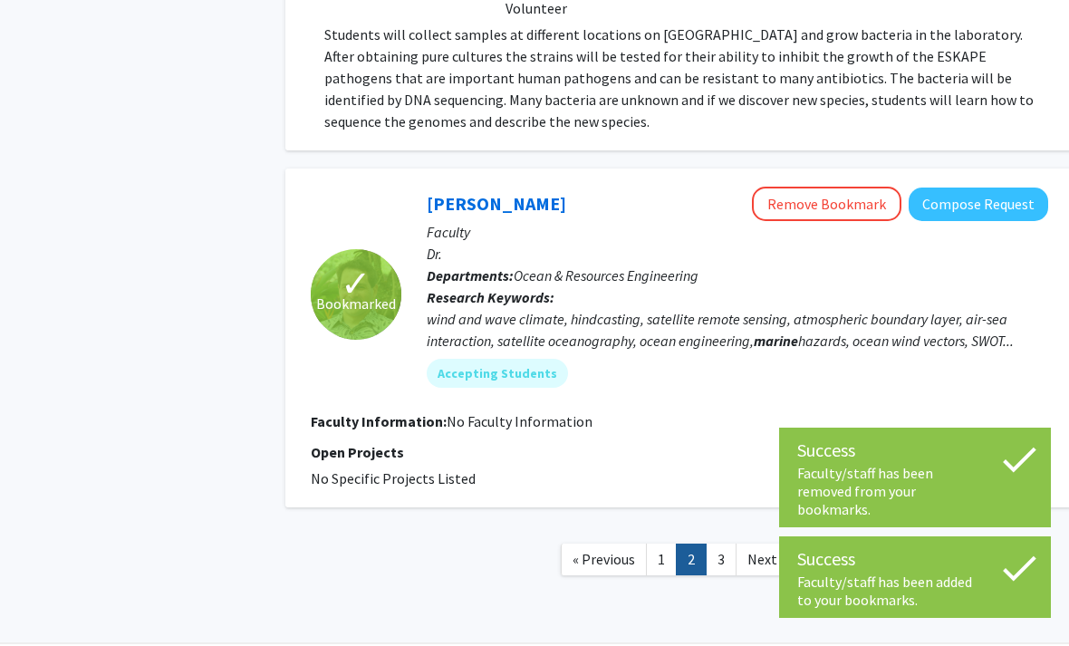
click at [702, 550] on link "2" at bounding box center [691, 561] width 31 height 32
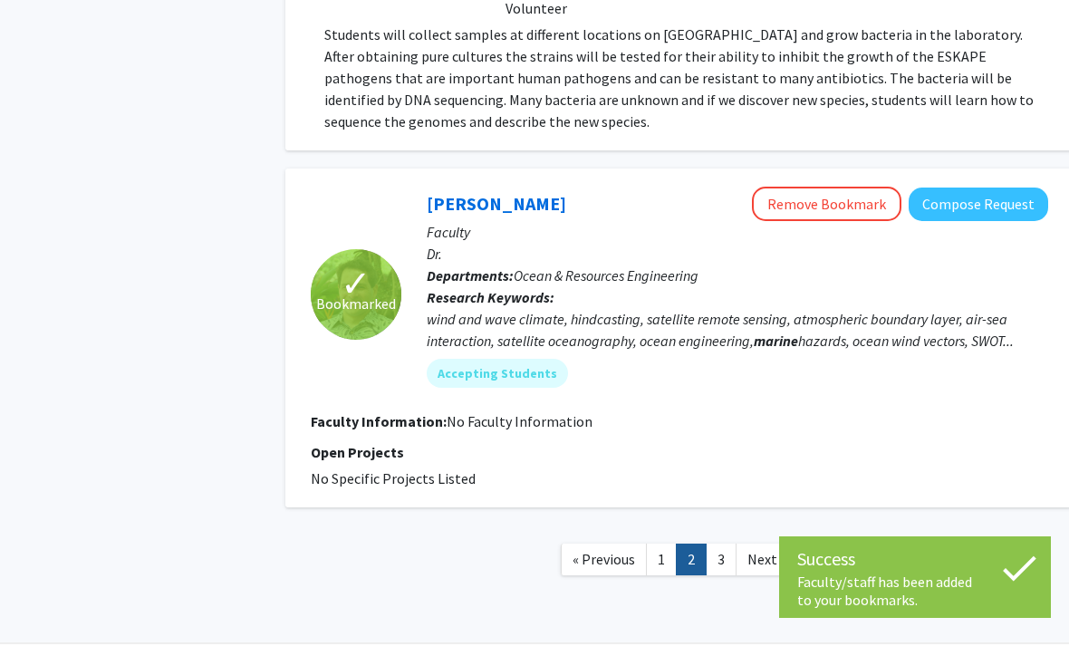
click at [719, 551] on link "3" at bounding box center [721, 561] width 31 height 32
